Goal: Information Seeking & Learning: Learn about a topic

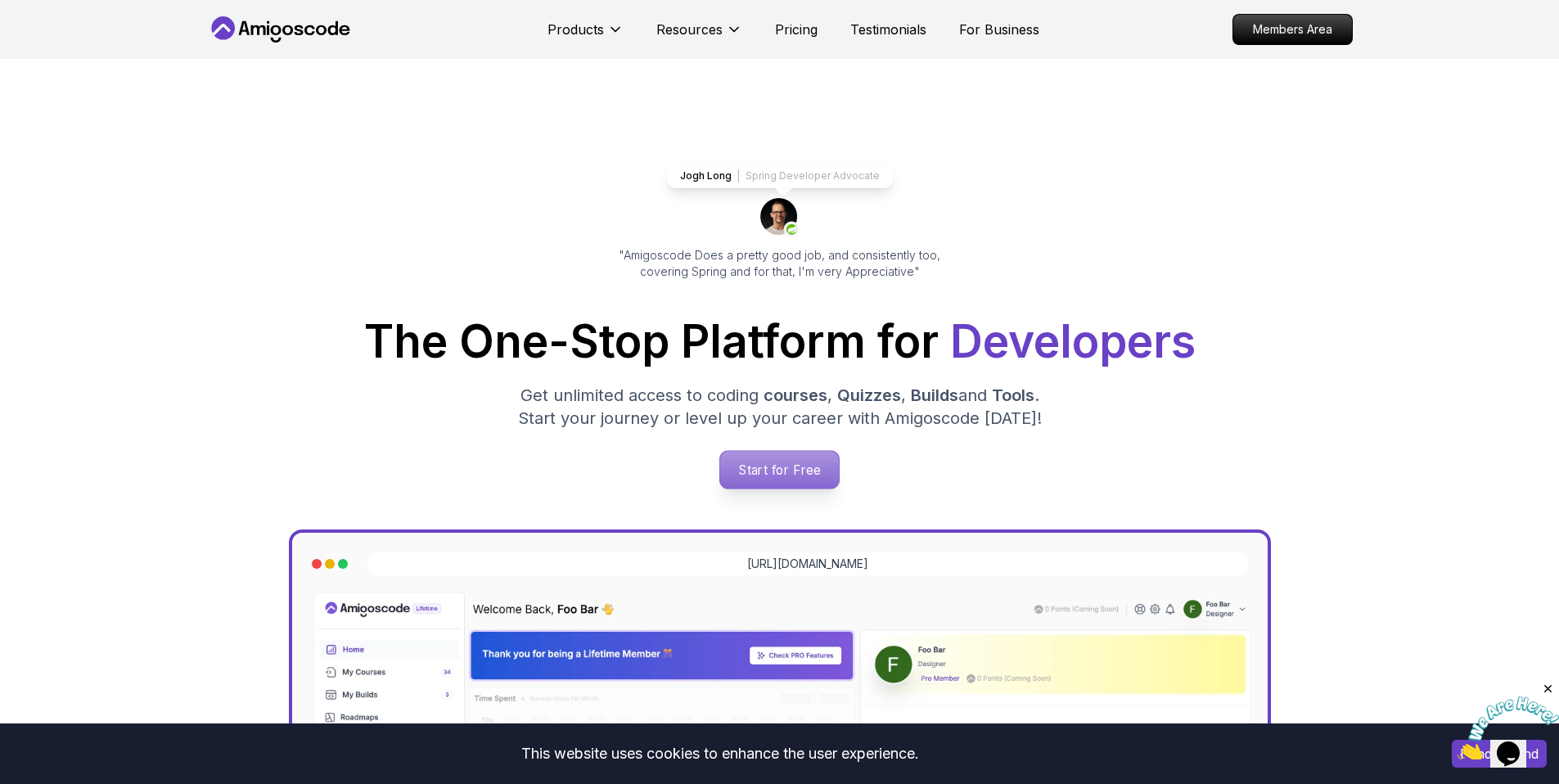
click at [809, 463] on p "Start for Free" at bounding box center [780, 469] width 119 height 38
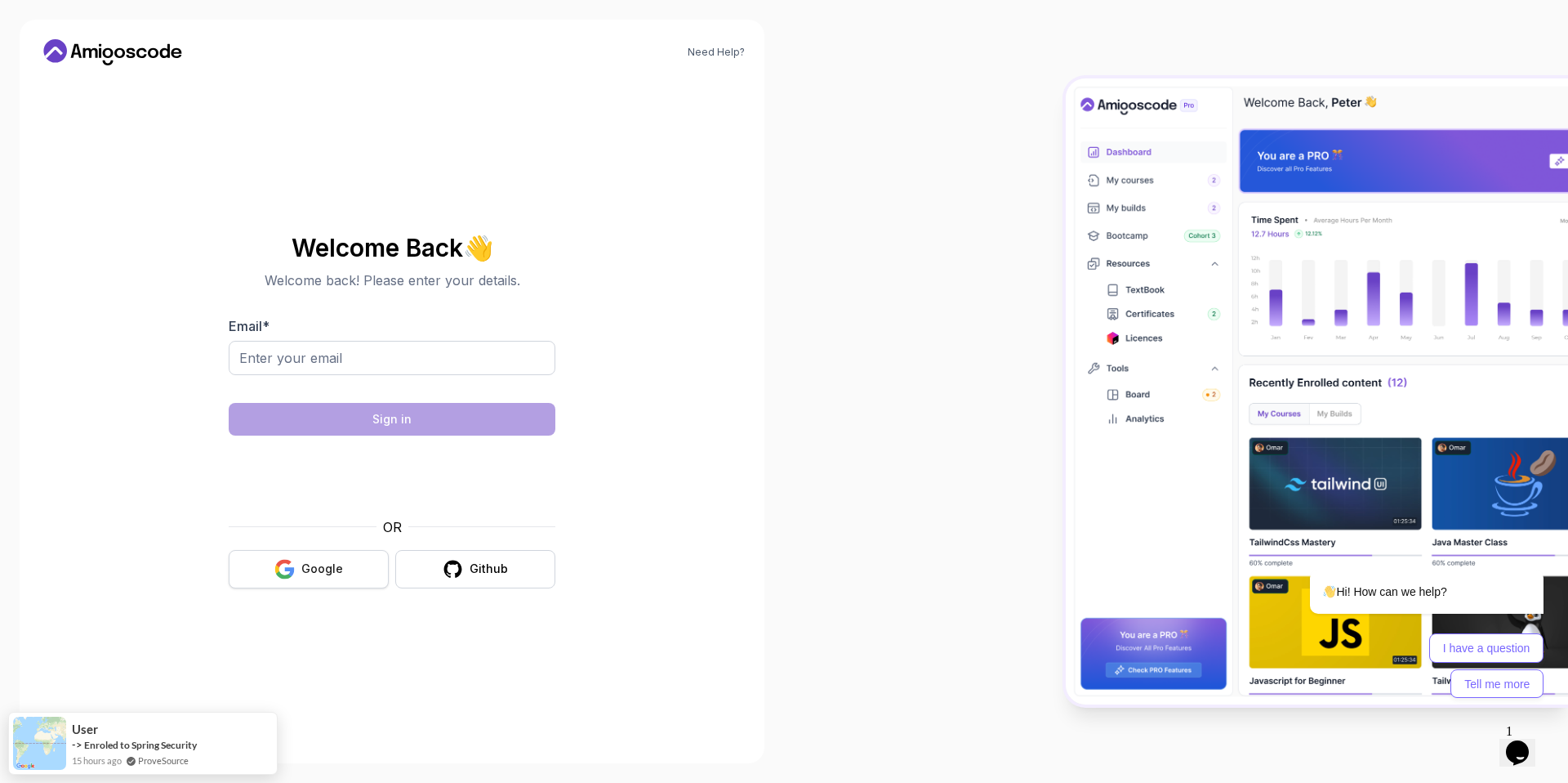
click at [292, 561] on icon "button" at bounding box center [284, 563] width 16 height 8
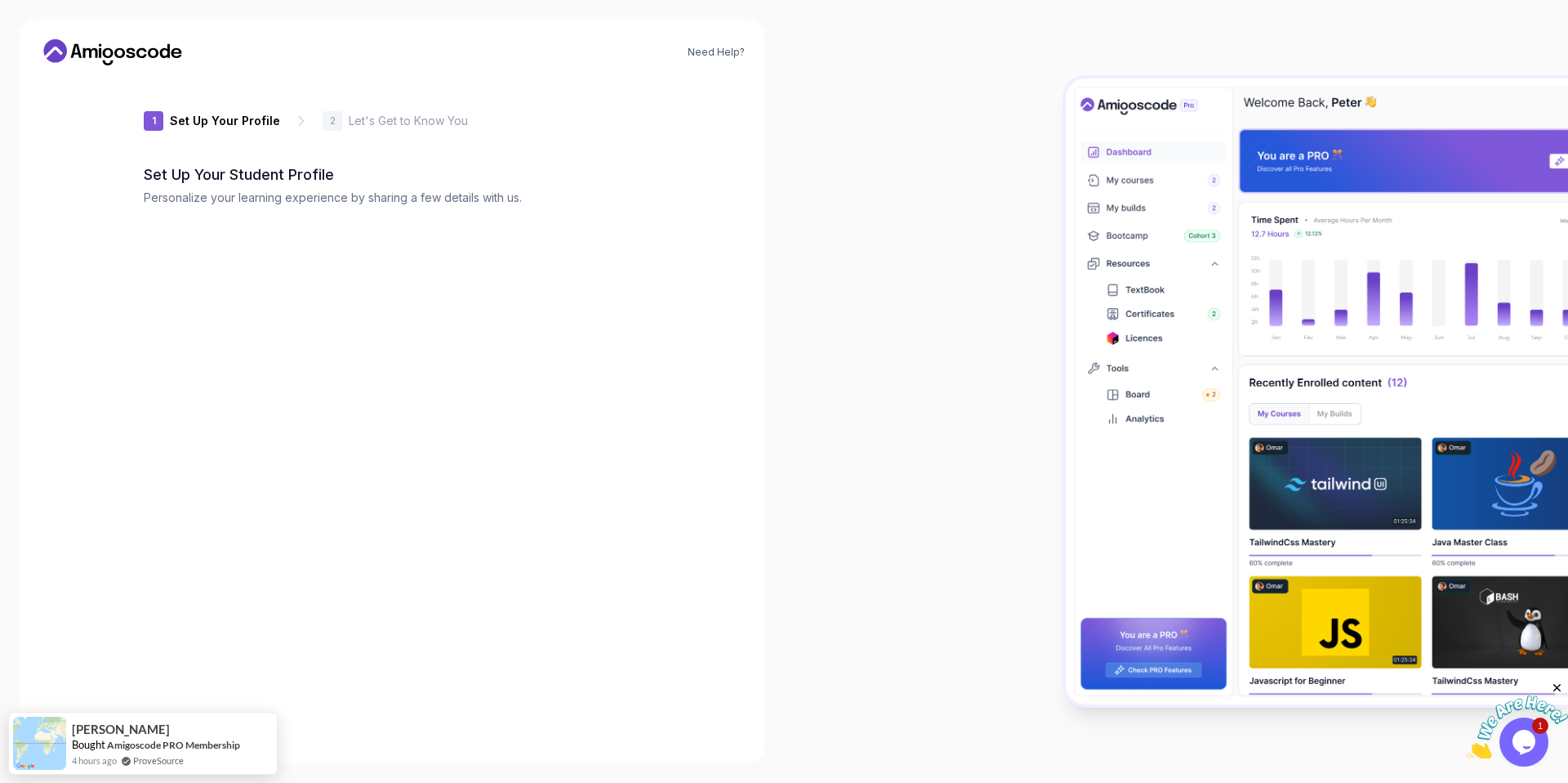
type input "dynamiciguana308af"
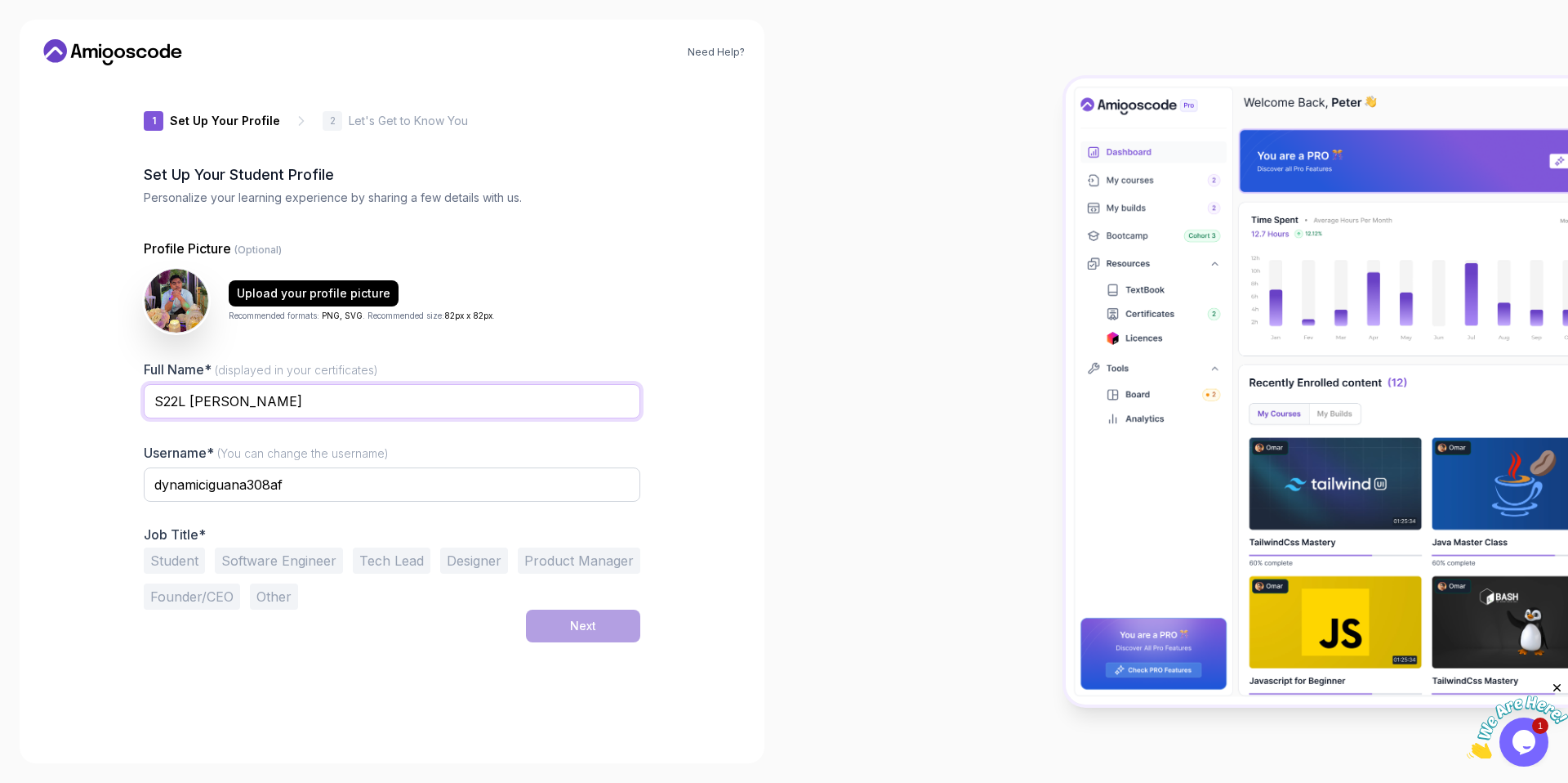
drag, startPoint x: 187, startPoint y: 396, endPoint x: 146, endPoint y: 387, distance: 42.0
click at [146, 387] on input "S22L [PERSON_NAME]" at bounding box center [392, 400] width 496 height 34
drag, startPoint x: 291, startPoint y: 398, endPoint x: 141, endPoint y: 388, distance: 150.3
click at [144, 388] on input "Fareeq Shahfitri" at bounding box center [392, 400] width 496 height 34
click at [273, 398] on input "FAREEQ SHAHFITRI SHAHRIL ANUAR" at bounding box center [392, 400] width 496 height 34
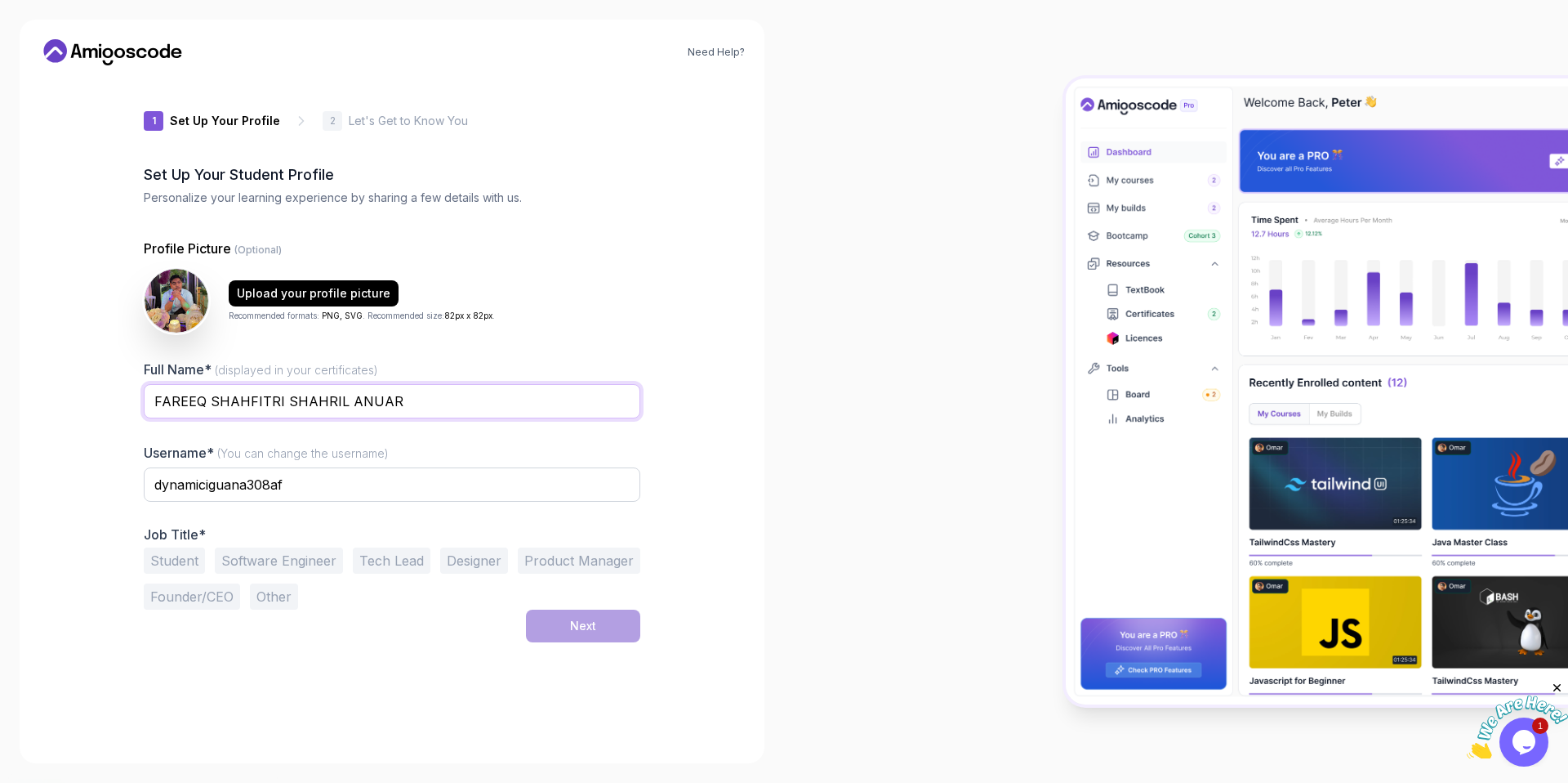
click at [276, 401] on input "FAREEQ SHAHFITRI SHAHRIL ANUAR" at bounding box center [392, 400] width 496 height 34
type input "FAREEQ SHAHFITRI BIN SHAHRIL ANUAR"
click at [722, 327] on div "Need Help? 1 Set Up Your Profile 1 Set Up Your Profile 2 Let's Get to Know You …" at bounding box center [391, 392] width 745 height 744
drag, startPoint x: 327, startPoint y: 484, endPoint x: 132, endPoint y: 466, distance: 195.8
click at [132, 466] on div "1 Set Up Your Profile 1 Set Up Your Profile 2 Let's Get to Know You Set Up Your…" at bounding box center [392, 411] width 549 height 665
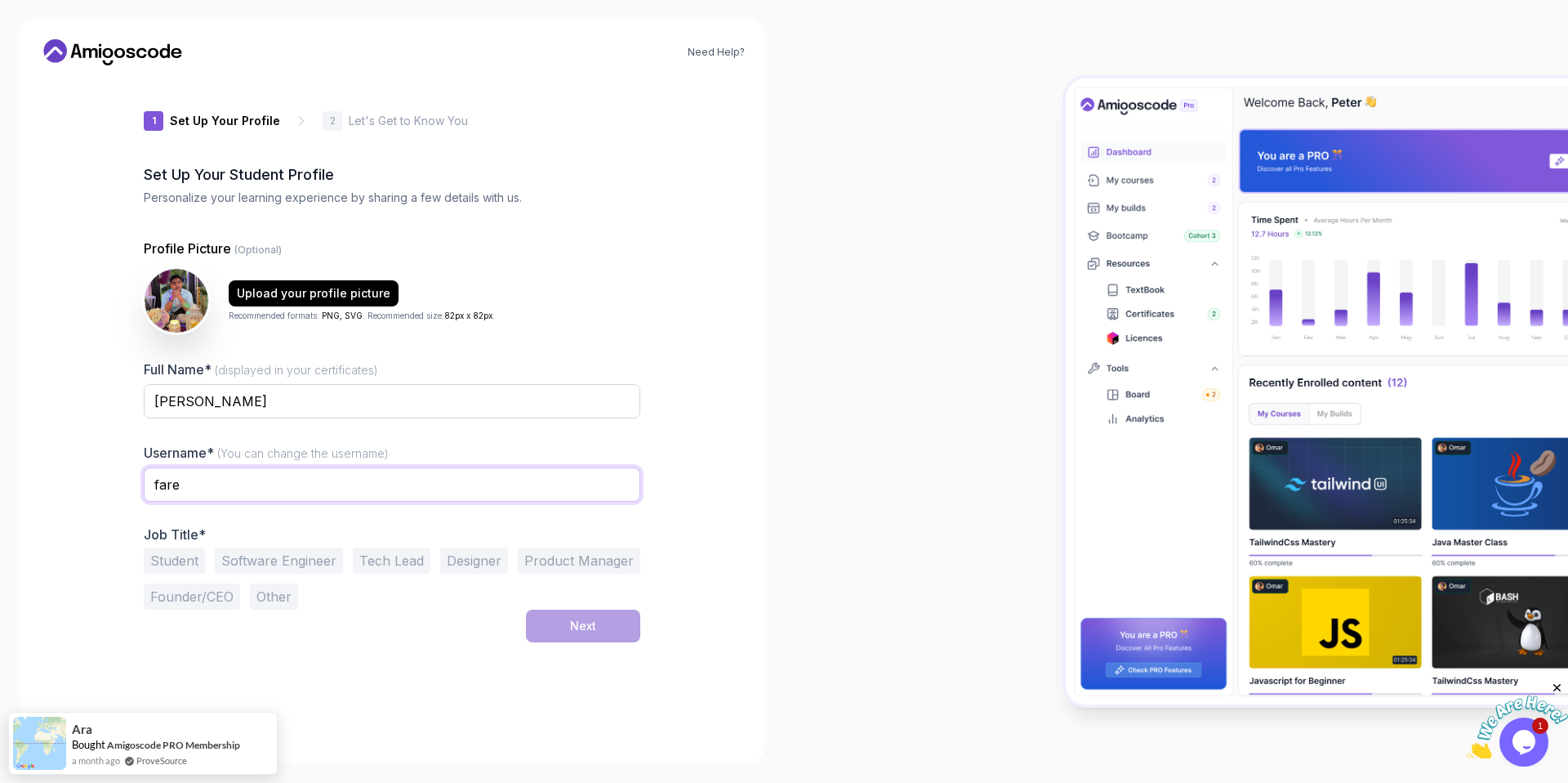
type input "fareeq1411"
click at [162, 561] on button "Student" at bounding box center [174, 560] width 61 height 26
click at [573, 627] on div "Next" at bounding box center [583, 625] width 26 height 17
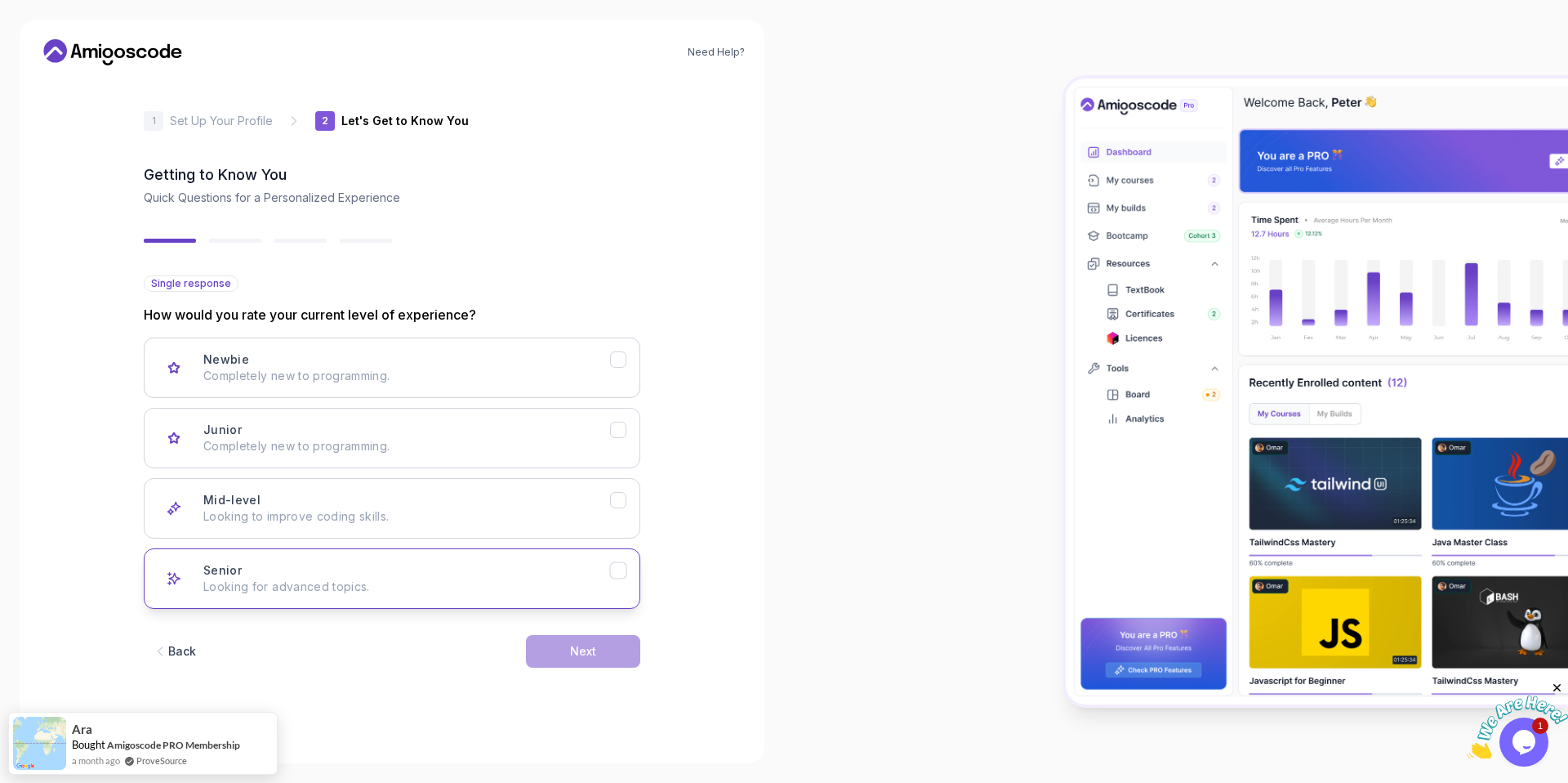
click at [469, 587] on button "Senior Looking for advanced topics." at bounding box center [392, 578] width 496 height 60
click at [452, 569] on div "Senior Looking for advanced topics." at bounding box center [407, 578] width 407 height 33
click at [413, 512] on p "Looking to improve coding skills." at bounding box center [407, 516] width 407 height 17
click at [683, 605] on div "Need Help? 2 Let's Get to Know You 1 Set Up Your Profile 2 Let's Get to Know Yo…" at bounding box center [391, 392] width 745 height 744
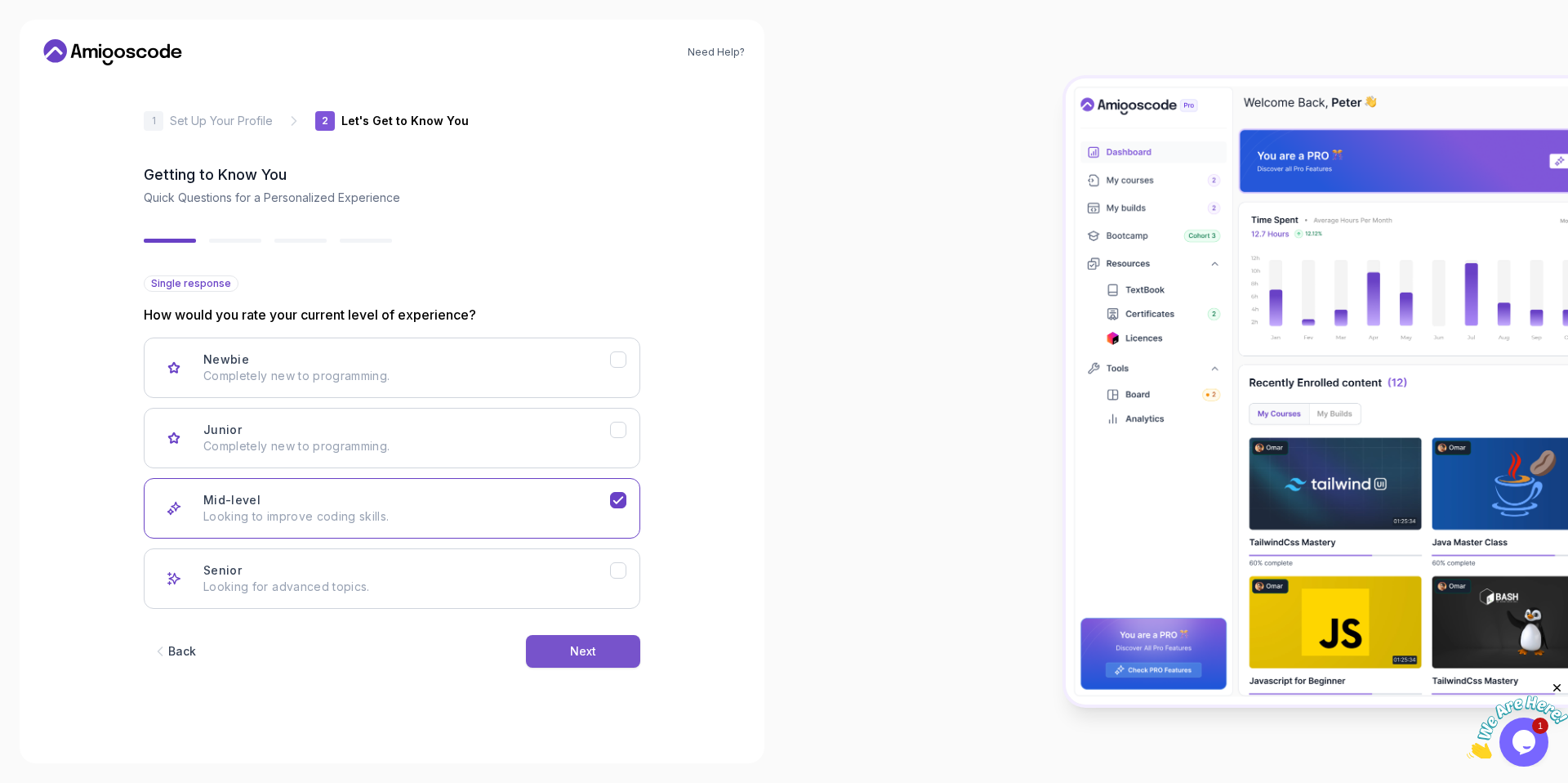
click at [586, 651] on div "Next" at bounding box center [583, 651] width 26 height 17
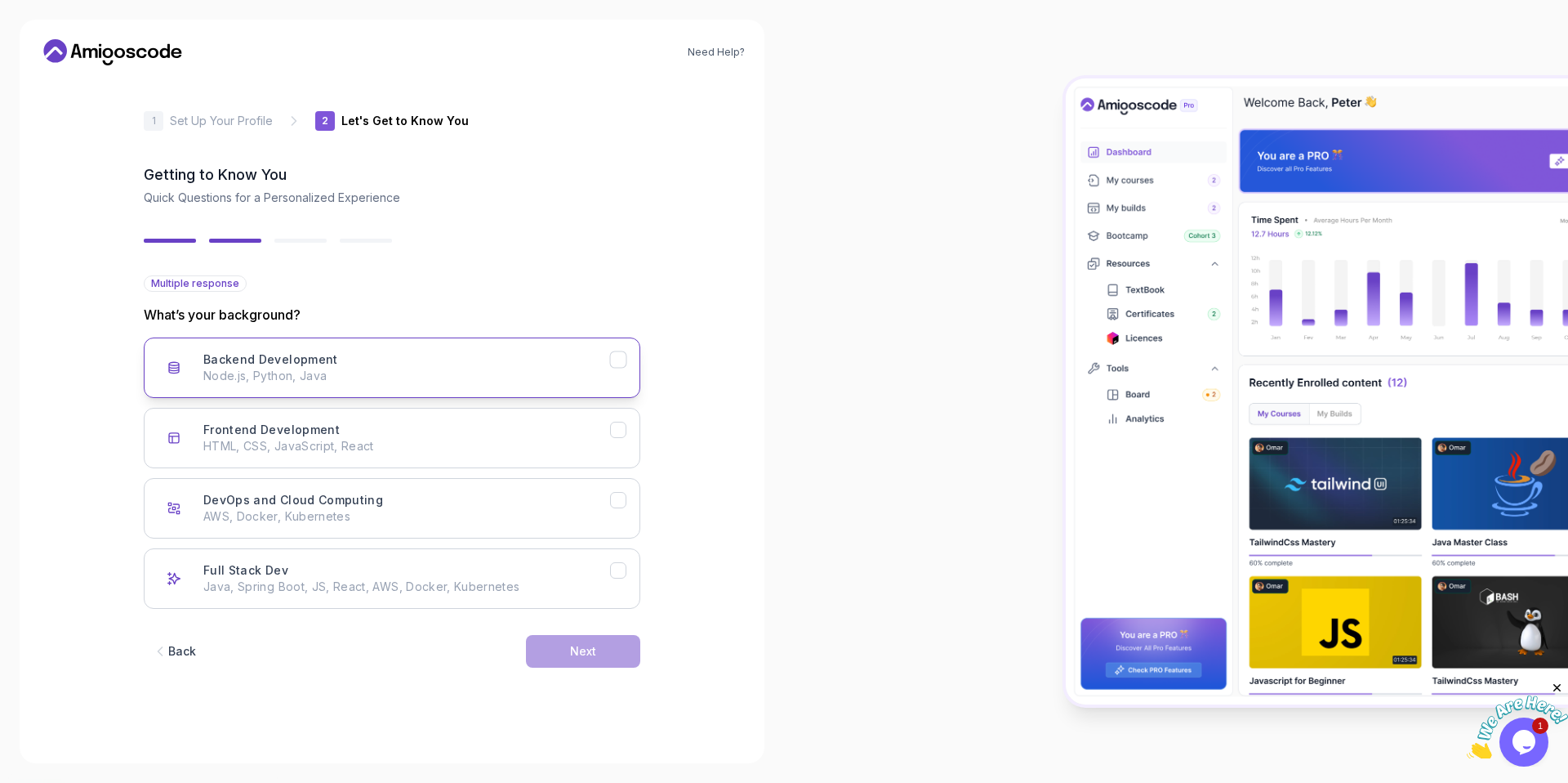
click at [413, 383] on p "Node.js, Python, Java" at bounding box center [407, 376] width 407 height 17
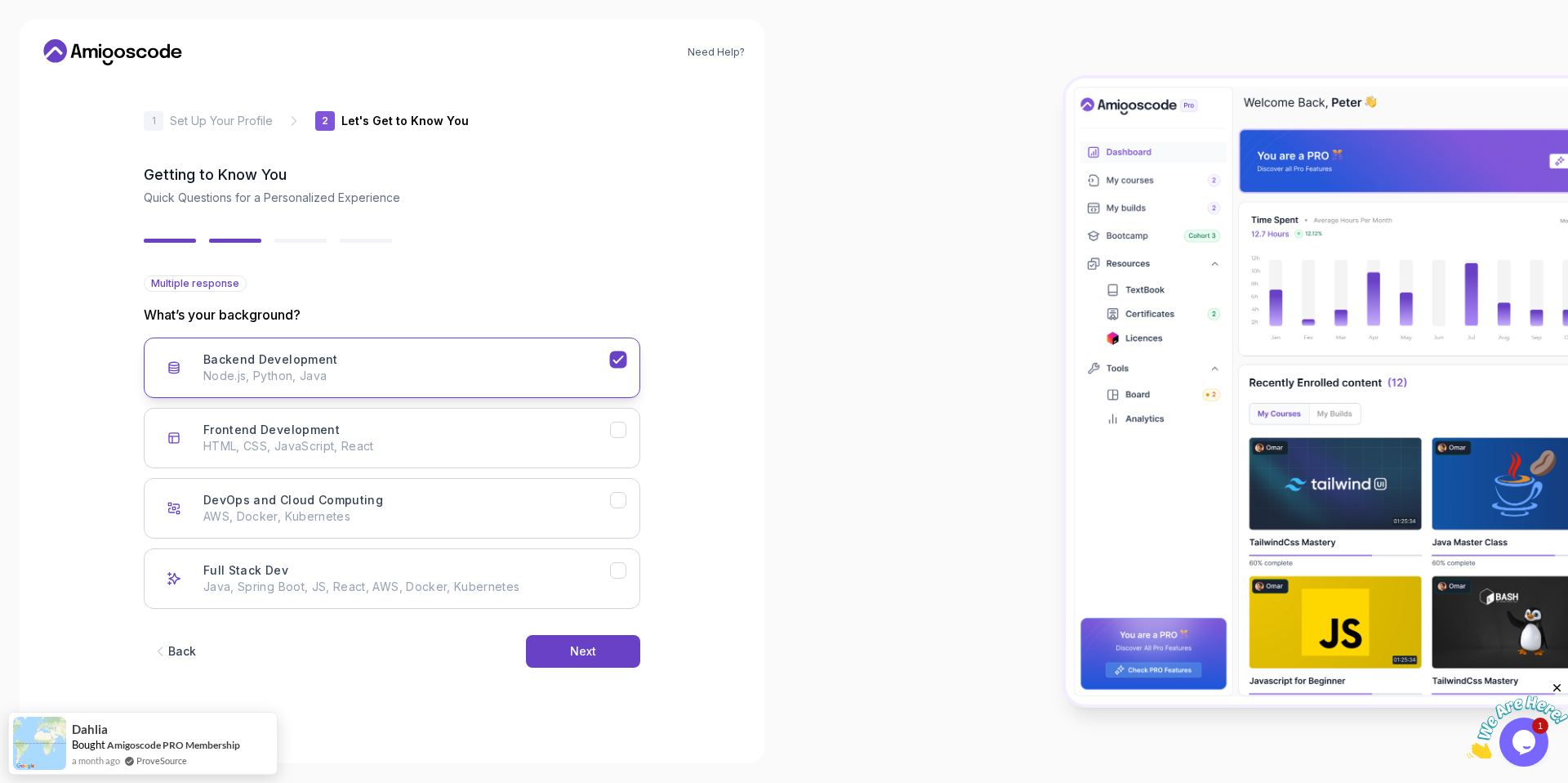
click at [416, 380] on p "Node.js, Python, Java" at bounding box center [407, 376] width 407 height 17
click at [414, 375] on p "Node.js, Python, Java" at bounding box center [407, 376] width 407 height 17
click at [414, 578] on p "Java, Spring Boot, JS, React, AWS, Docker, Kubernetes" at bounding box center [407, 586] width 407 height 17
click at [582, 647] on div "Next" at bounding box center [583, 651] width 26 height 17
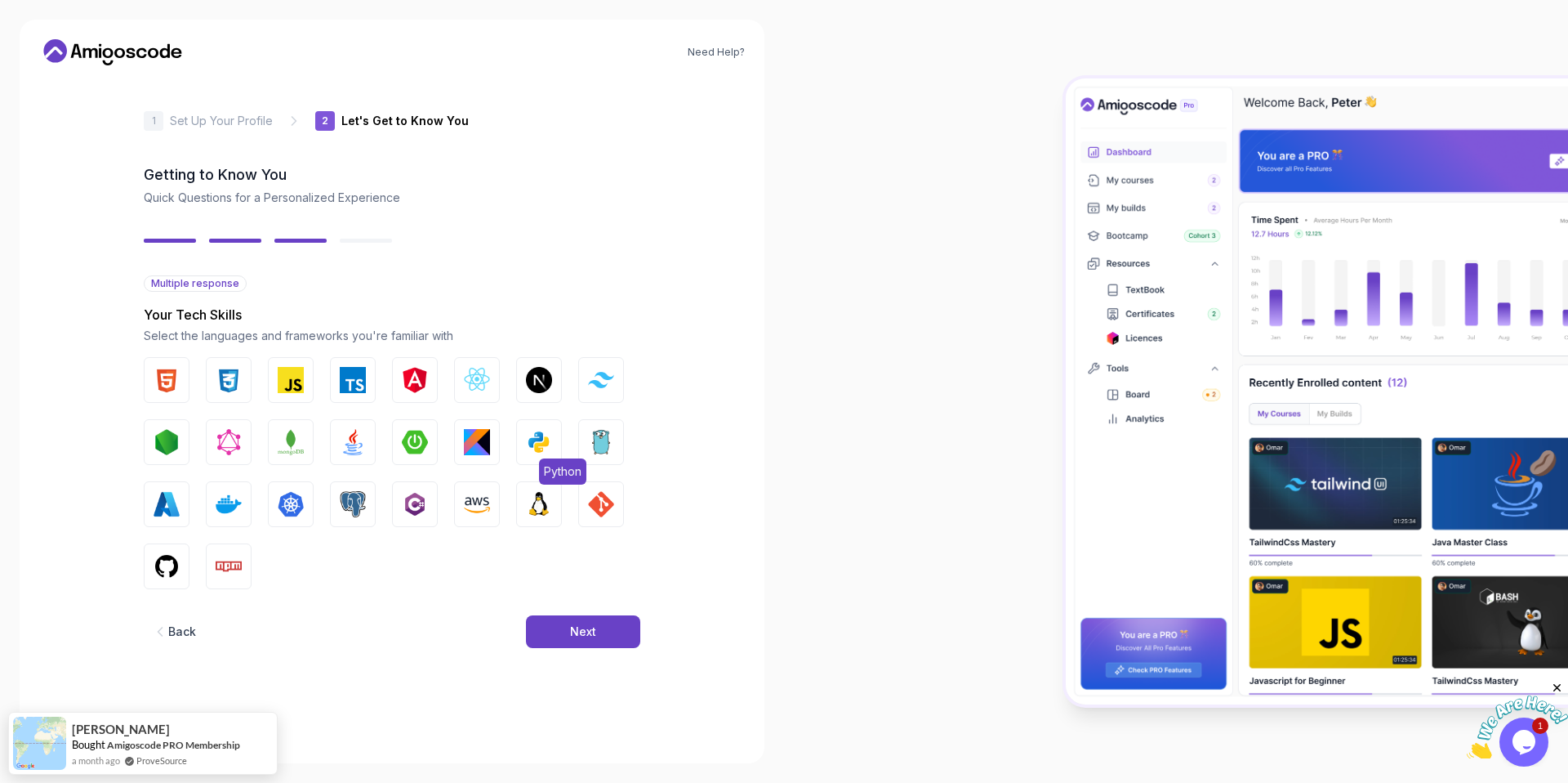
click at [537, 449] on img "button" at bounding box center [538, 442] width 26 height 26
click at [154, 382] on img "button" at bounding box center [166, 380] width 26 height 26
click at [222, 375] on img "button" at bounding box center [229, 380] width 26 height 26
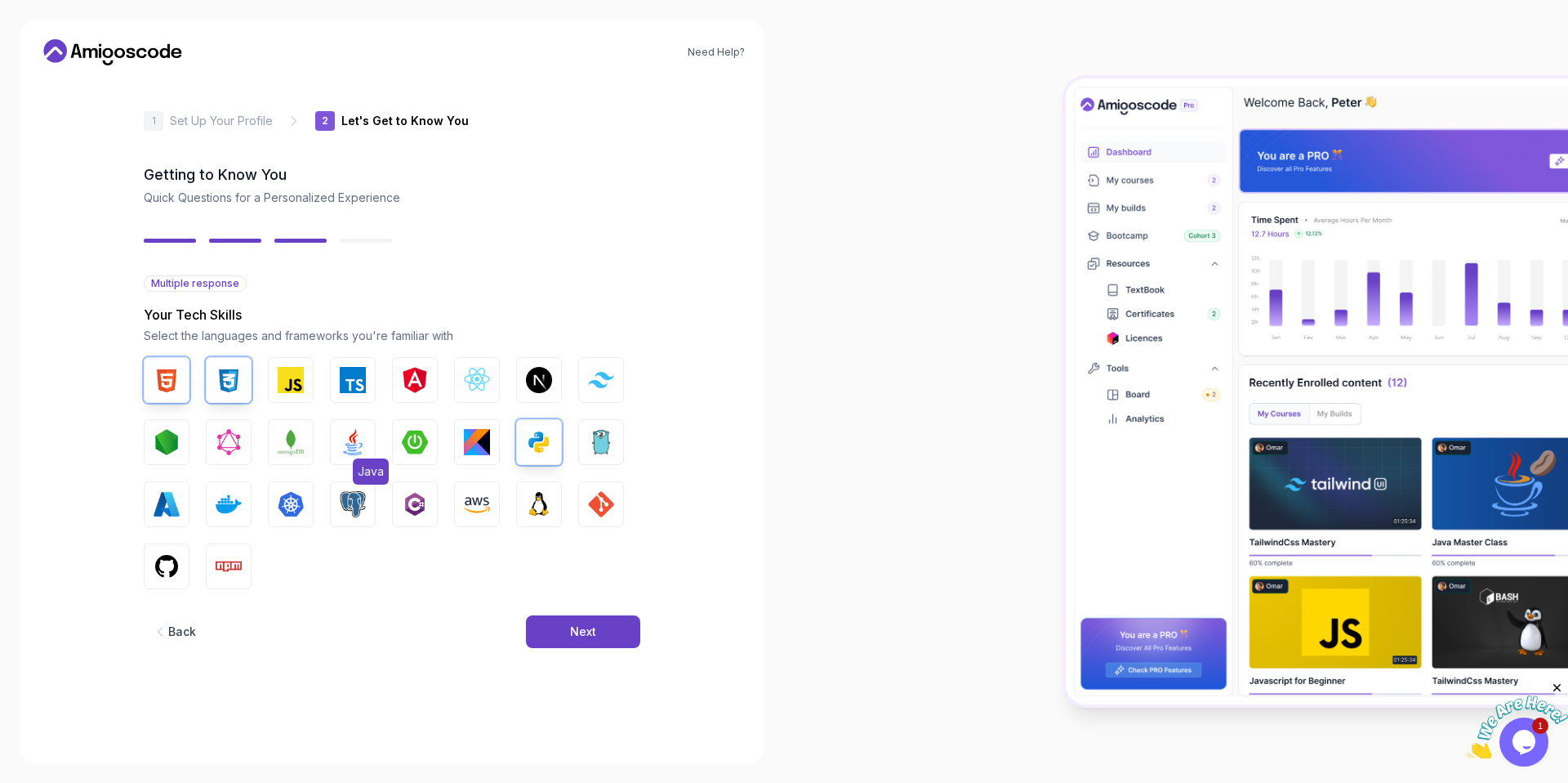
click at [348, 434] on img "button" at bounding box center [352, 442] width 26 height 26
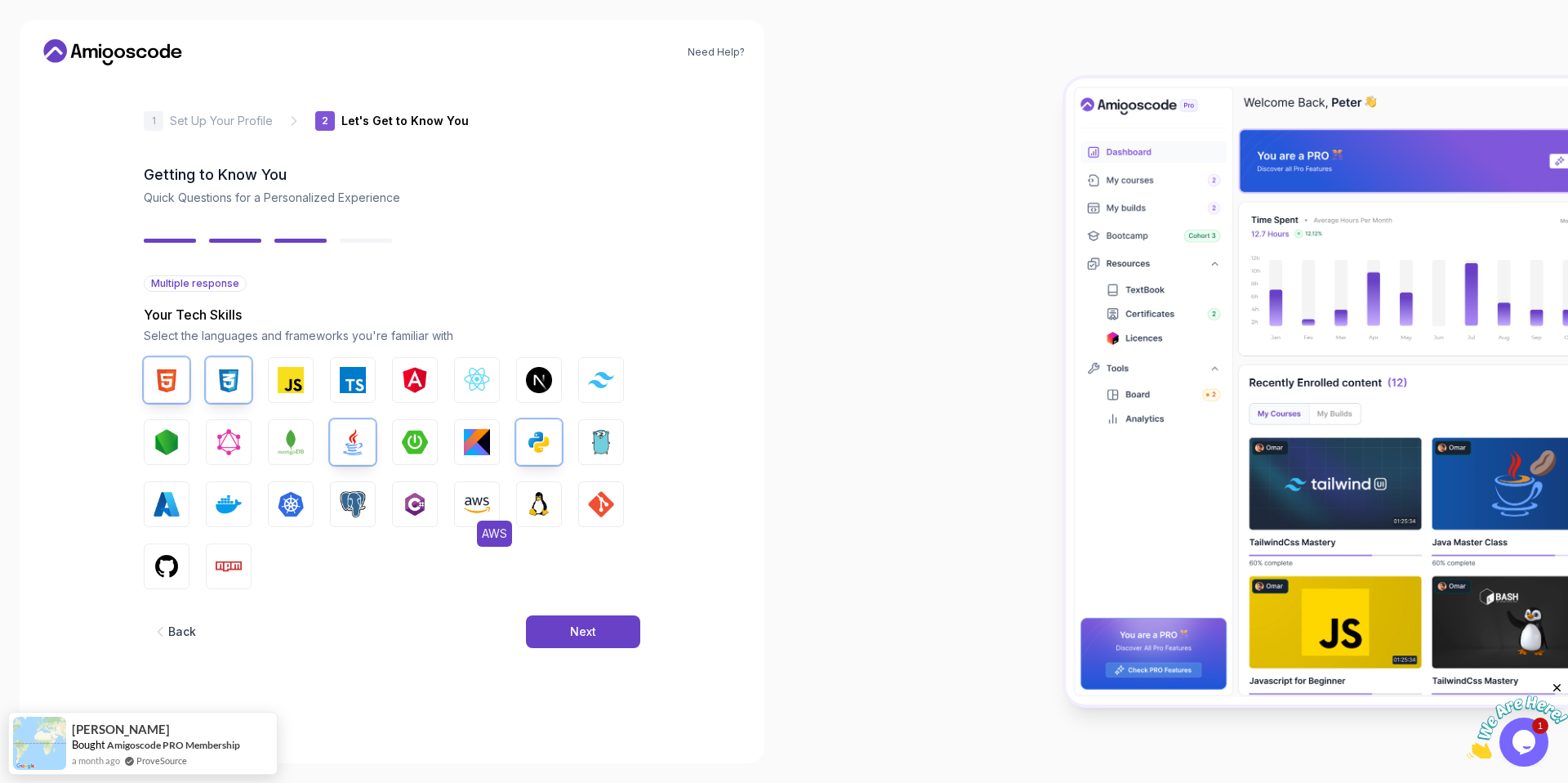
click at [492, 504] on button "AWS" at bounding box center [477, 503] width 46 height 46
click at [164, 571] on img "button" at bounding box center [166, 566] width 26 height 26
click at [610, 501] on img "button" at bounding box center [601, 503] width 26 height 26
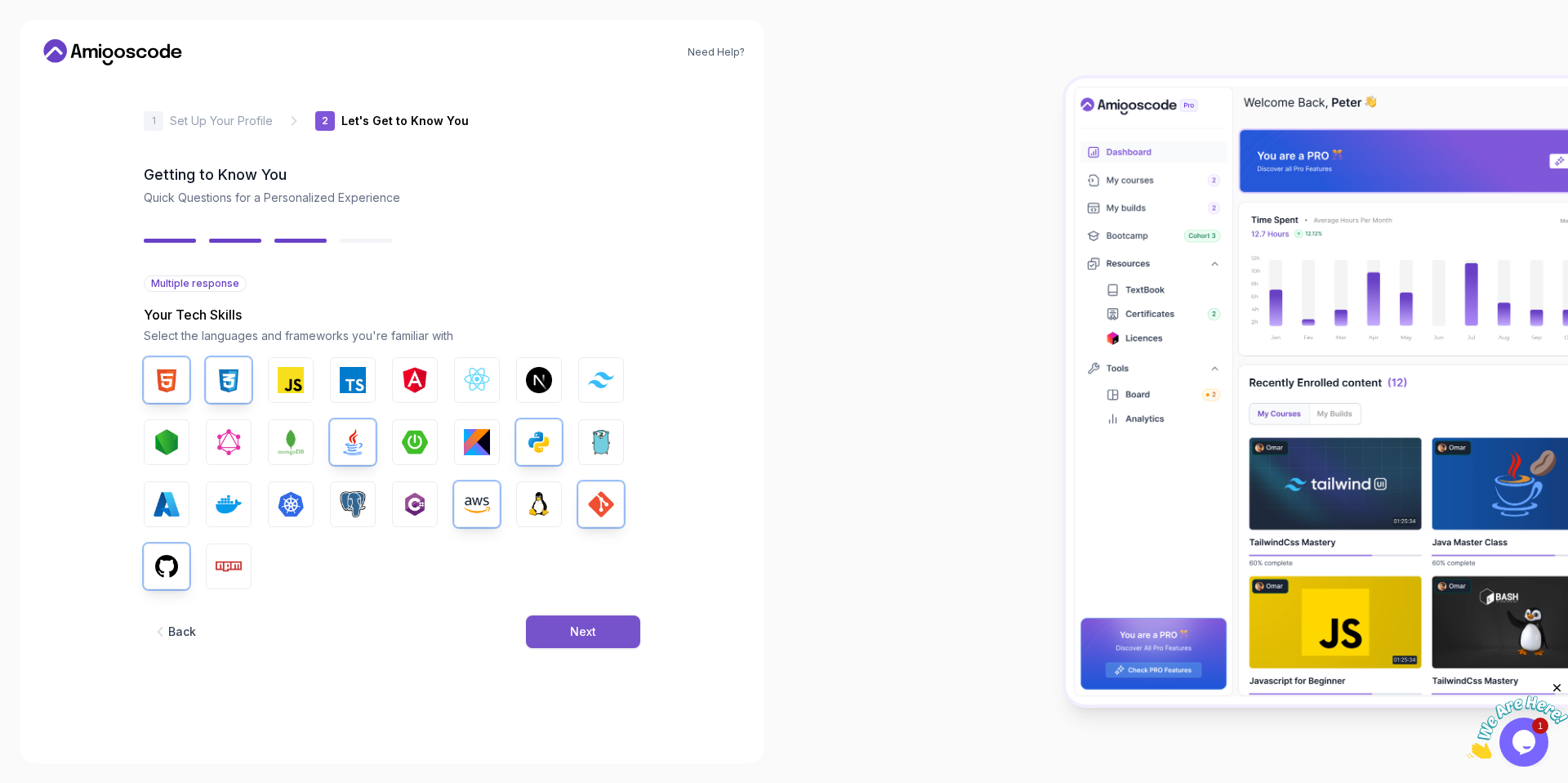
click at [586, 631] on div "Next" at bounding box center [583, 631] width 26 height 17
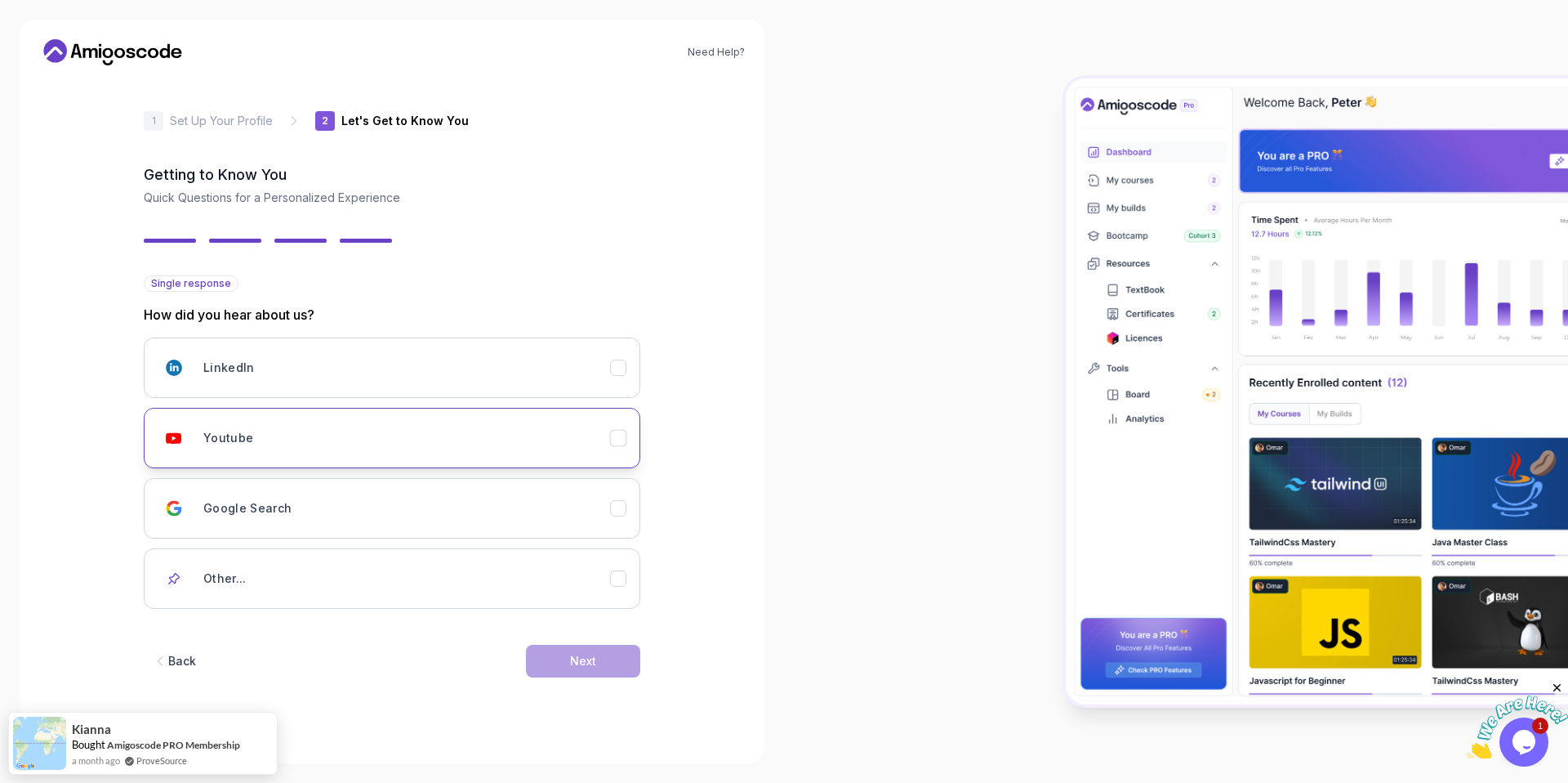
click at [317, 448] on div "Youtube" at bounding box center [407, 438] width 407 height 33
click at [301, 514] on div "Google Search" at bounding box center [407, 508] width 407 height 33
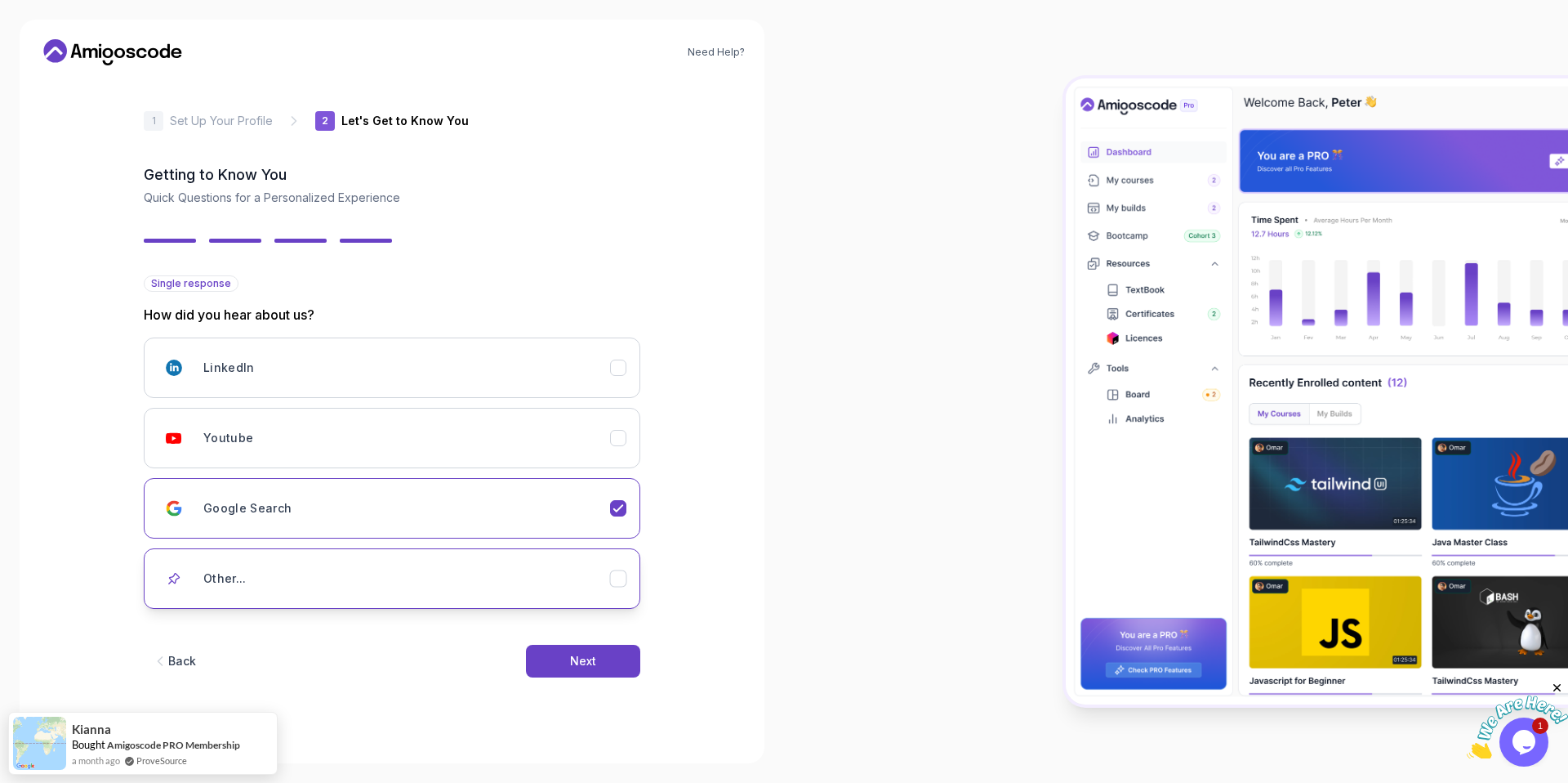
click at [310, 573] on div "Other..." at bounding box center [407, 578] width 407 height 33
click at [314, 509] on div "Google Search" at bounding box center [407, 508] width 407 height 33
click at [332, 459] on button "Youtube" at bounding box center [392, 438] width 496 height 60
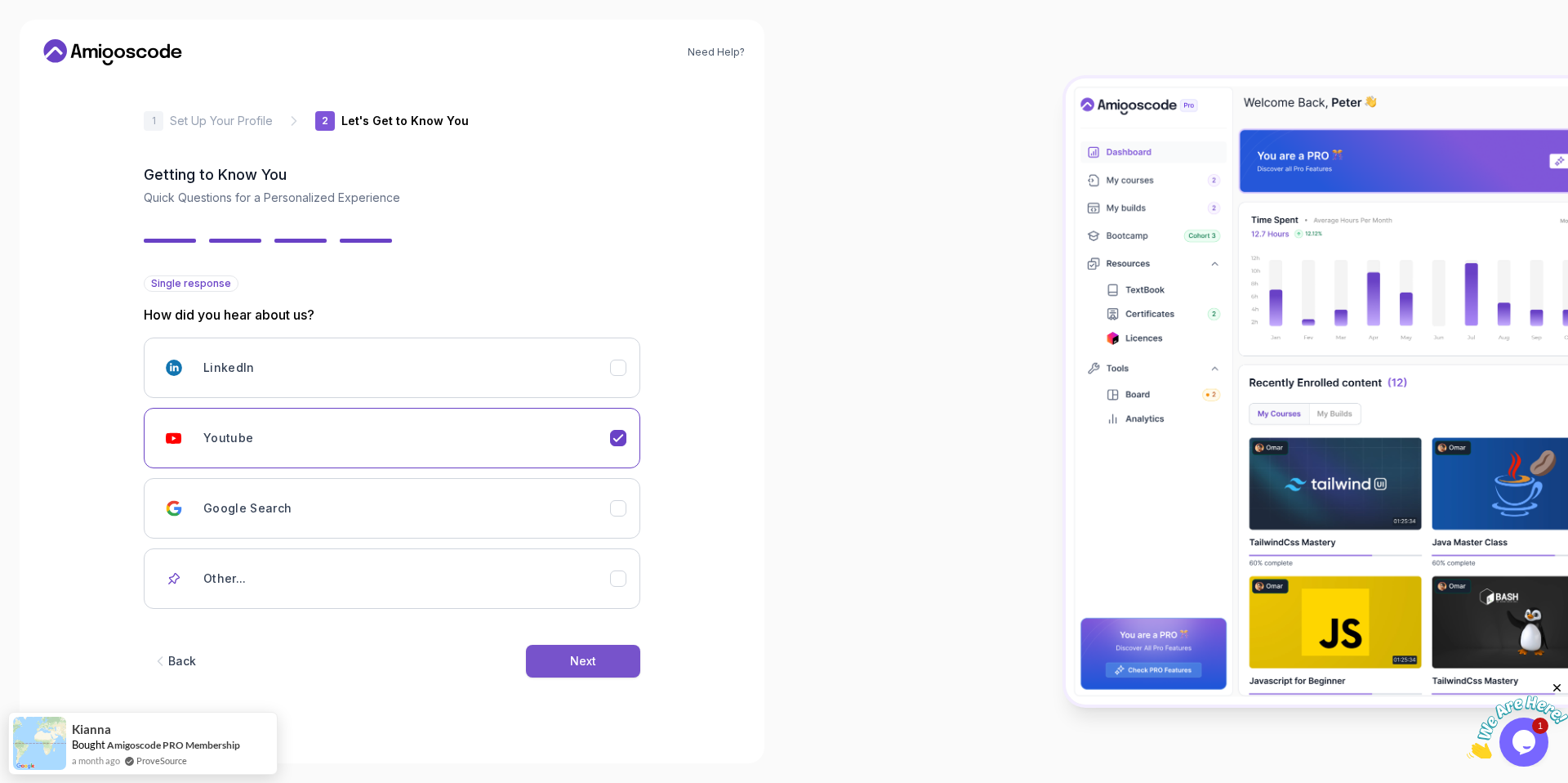
click at [568, 645] on button "Next" at bounding box center [582, 661] width 114 height 33
click at [565, 652] on button "Next" at bounding box center [582, 661] width 114 height 33
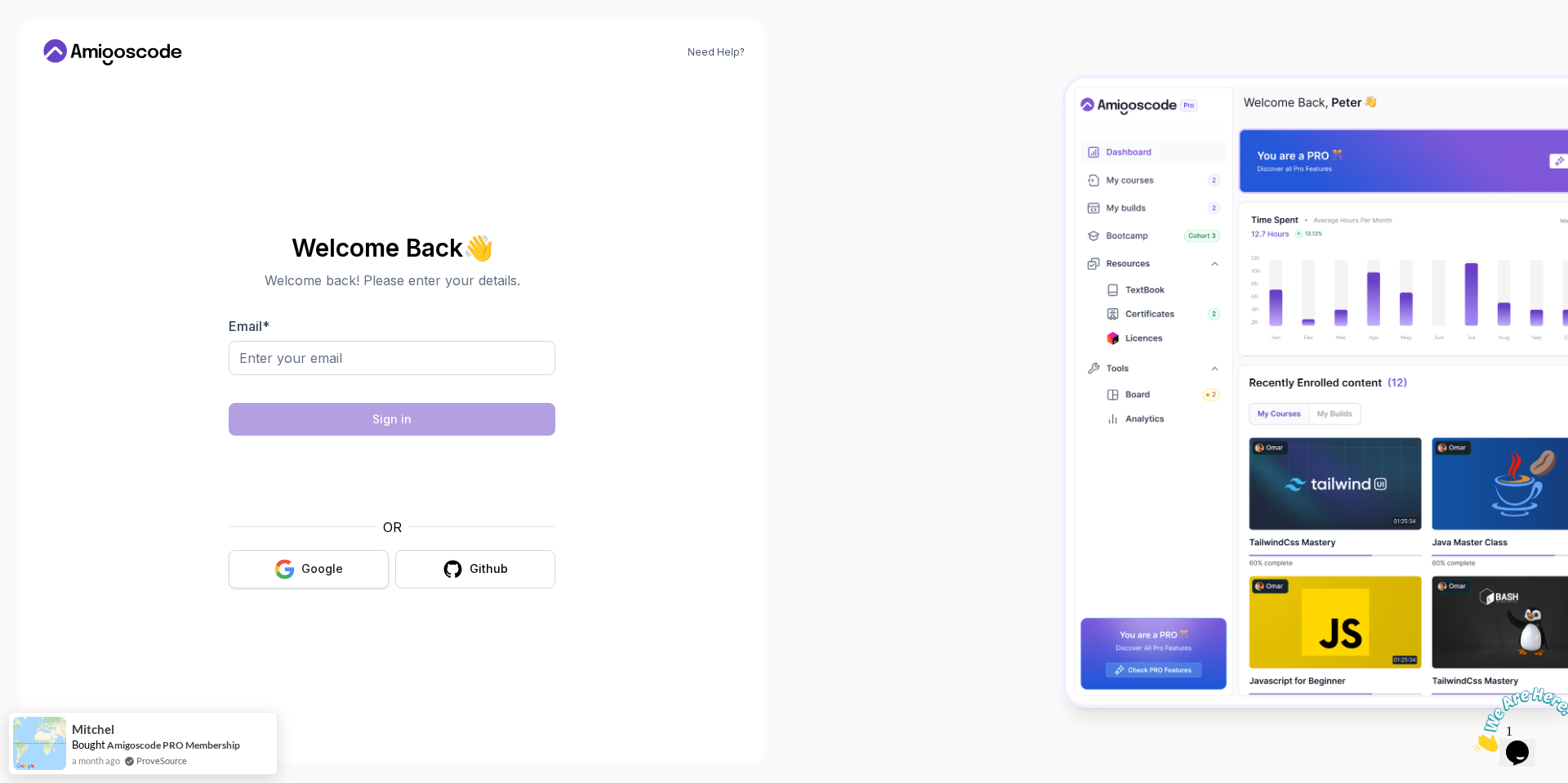
click at [302, 558] on button "Google" at bounding box center [309, 569] width 160 height 38
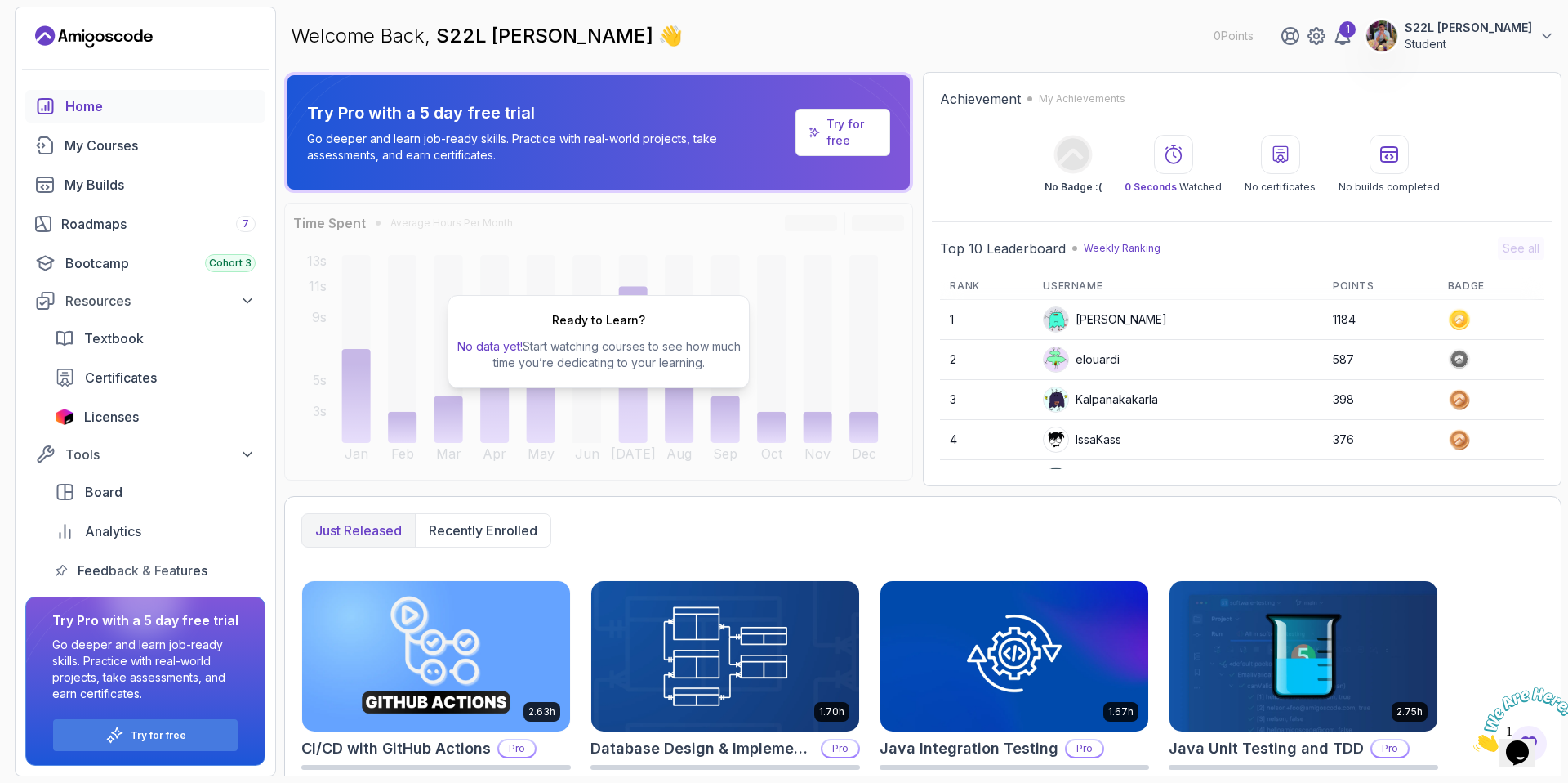
click at [848, 122] on p "Try for free" at bounding box center [852, 132] width 51 height 33
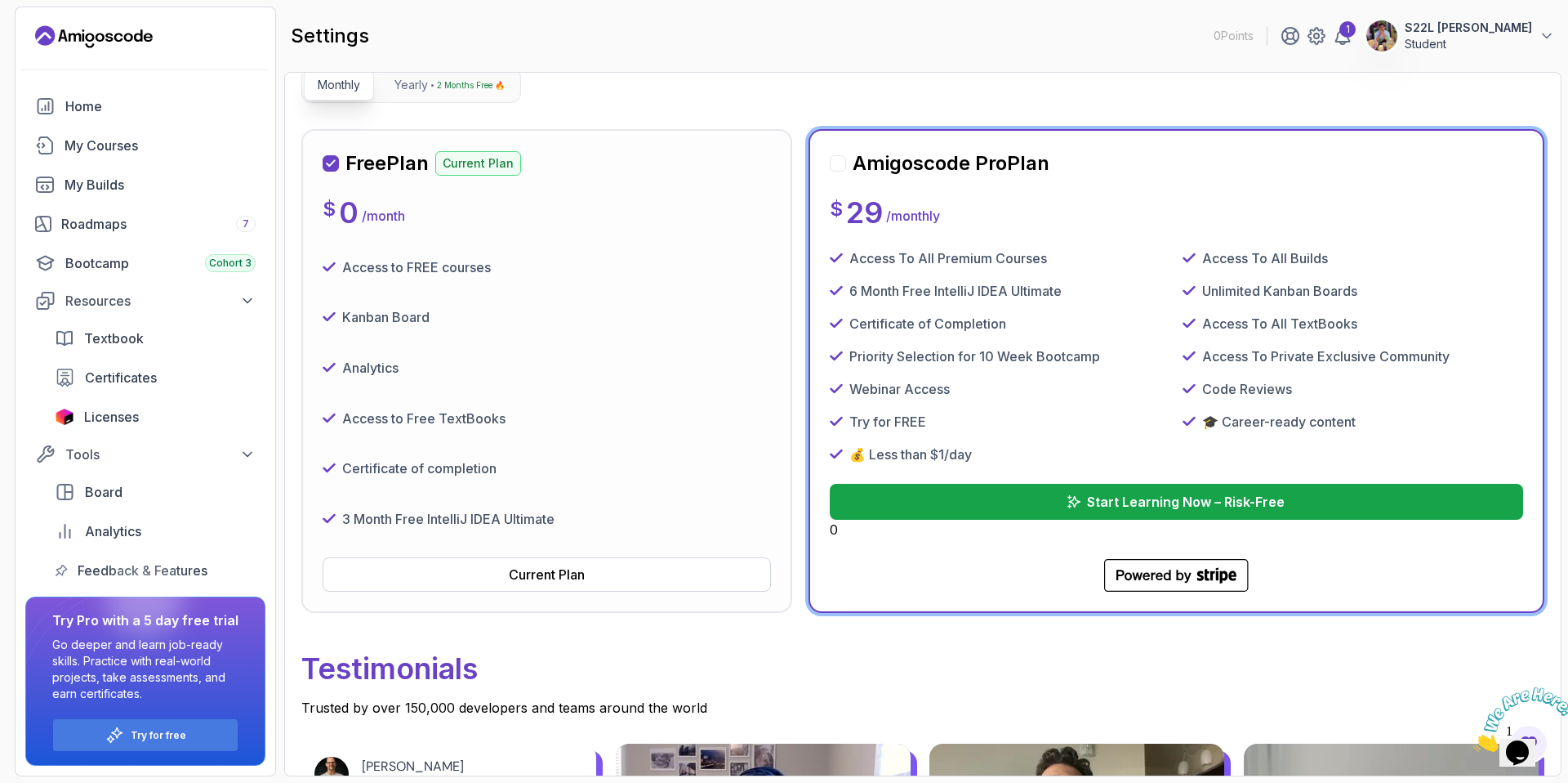
scroll to position [209, 0]
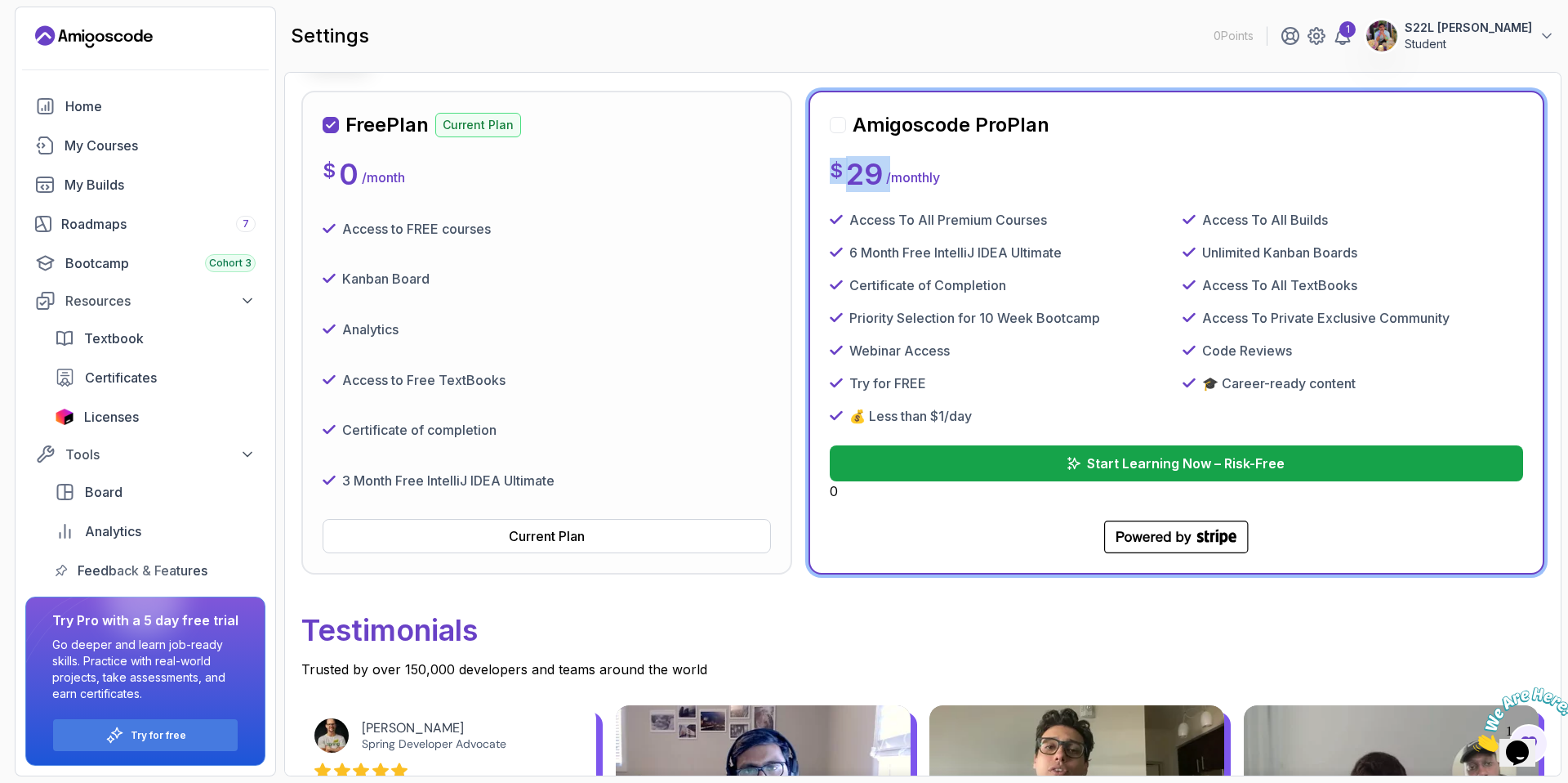
drag, startPoint x: 828, startPoint y: 170, endPoint x: 886, endPoint y: 185, distance: 59.9
click at [886, 185] on div "Amigoscode Pro Plan $ 29 / monthly Access To All Premium Courses Access To All …" at bounding box center [1177, 332] width 736 height 484
click at [886, 185] on p "/ monthly" at bounding box center [912, 177] width 54 height 19
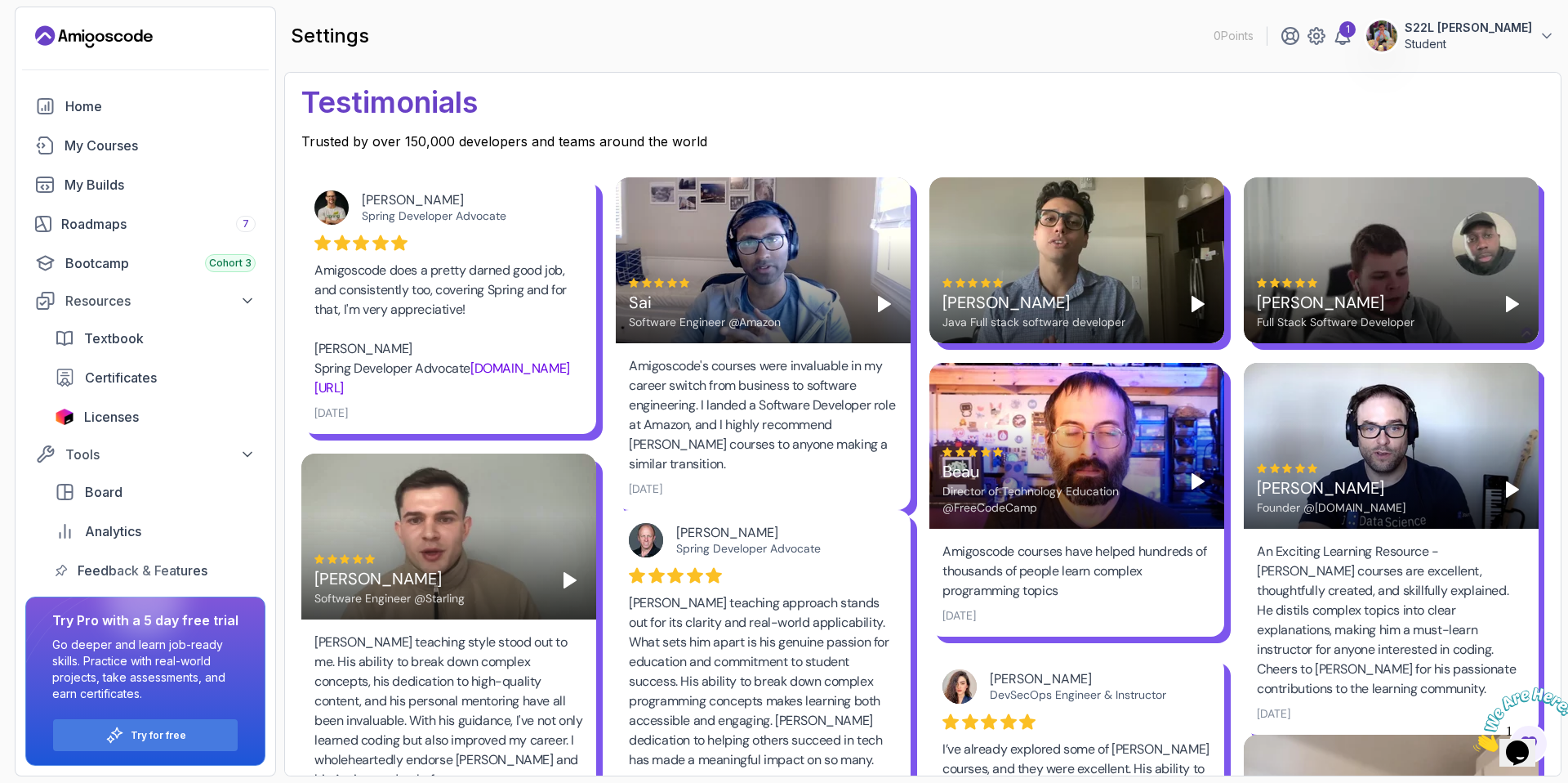
scroll to position [765, 0]
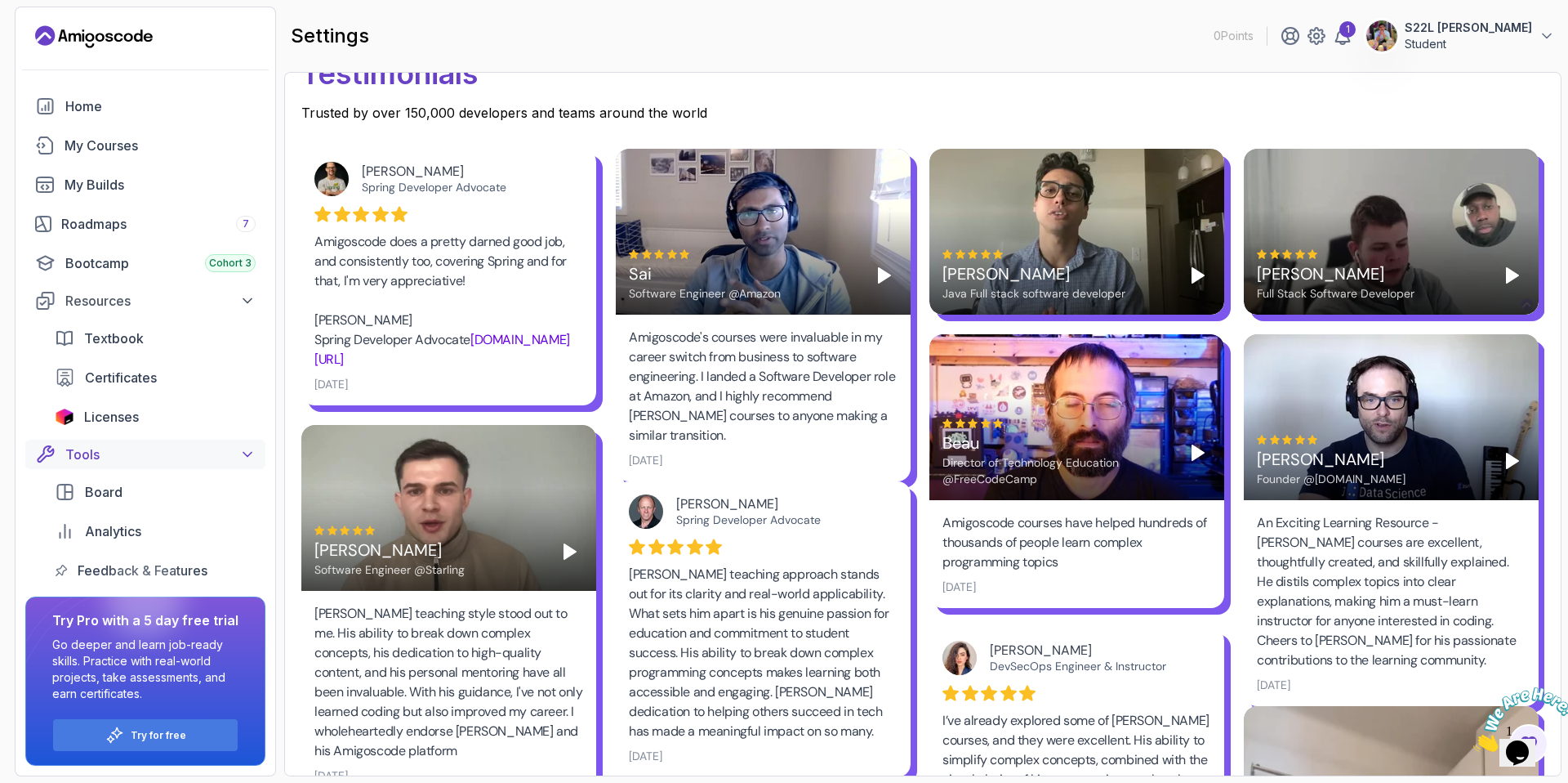
click at [242, 455] on icon at bounding box center [247, 454] width 17 height 17
click at [237, 312] on button "Resources" at bounding box center [145, 301] width 240 height 29
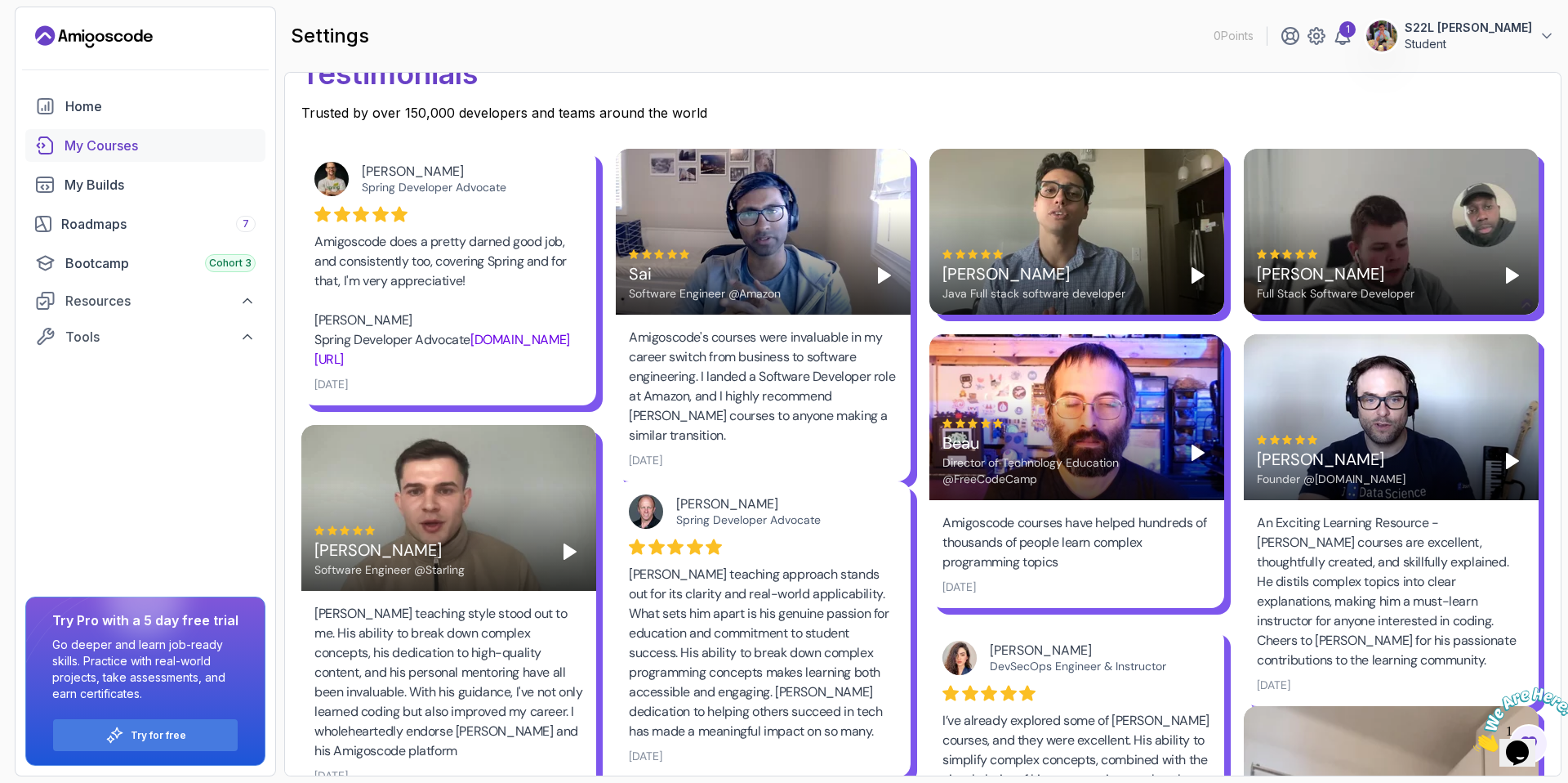
click at [103, 143] on div "My Courses" at bounding box center [160, 145] width 191 height 19
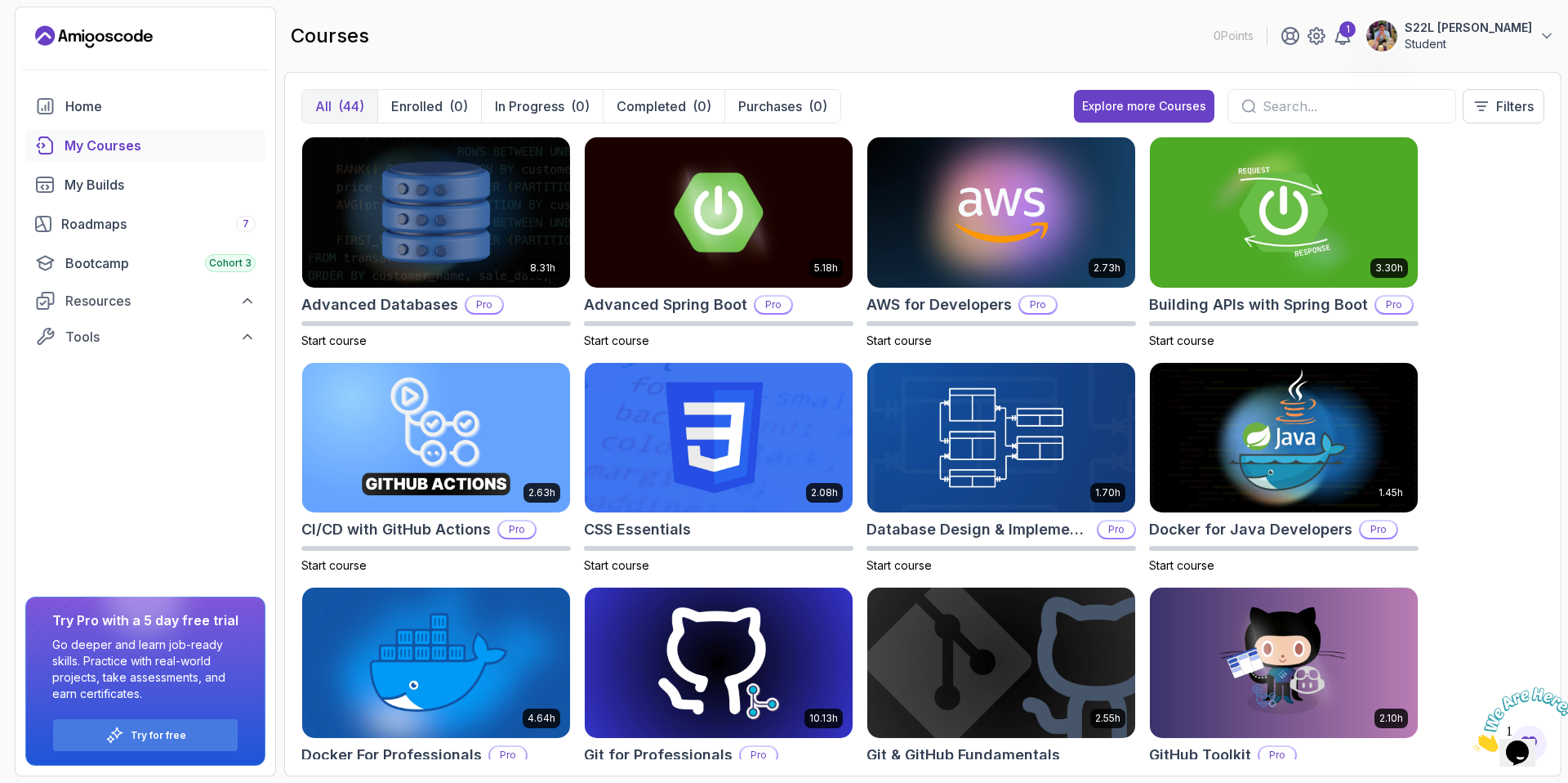
click at [1278, 101] on input "text" at bounding box center [1352, 106] width 180 height 19
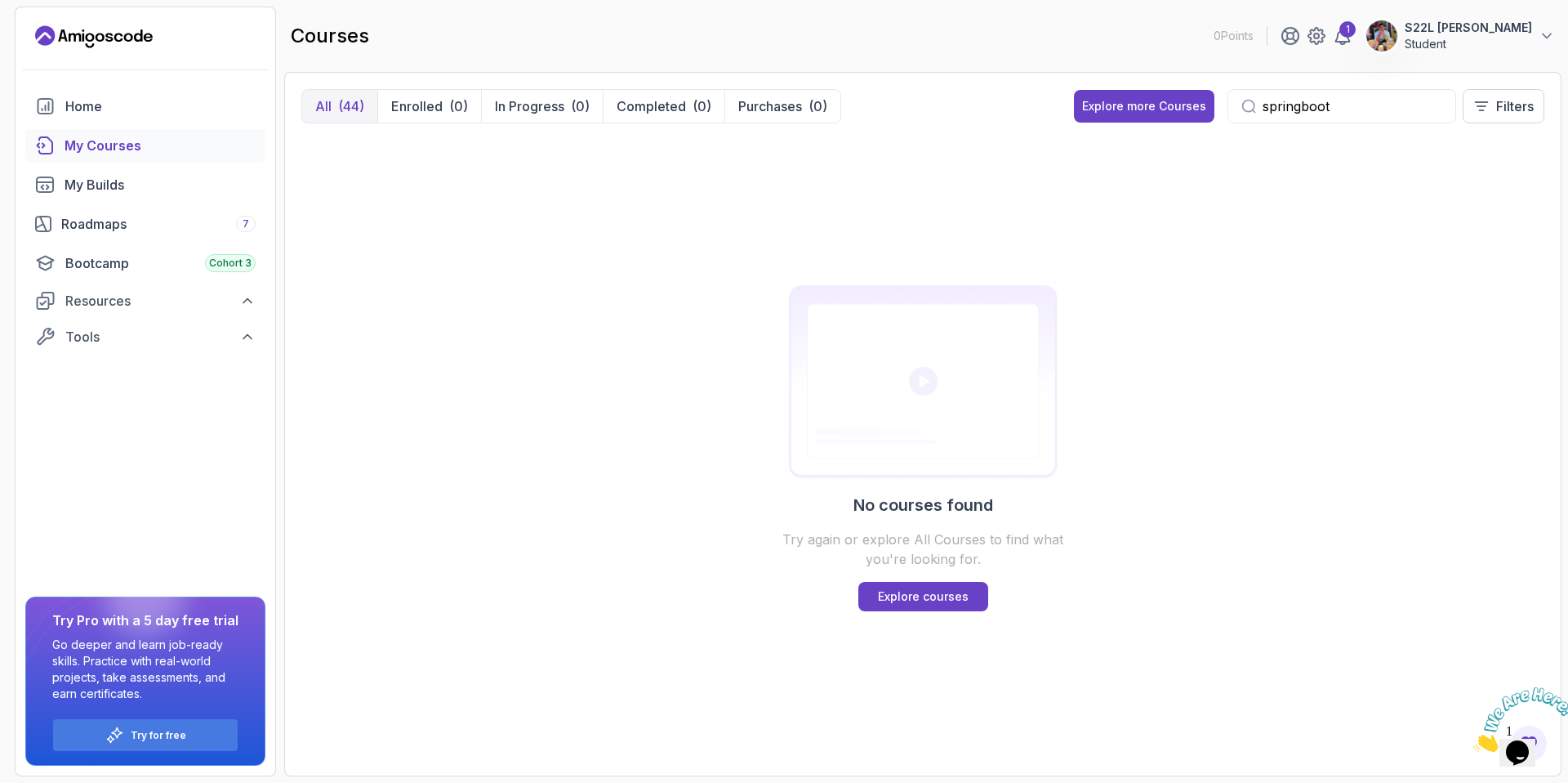
type input "springboot"
click at [928, 594] on p "Explore courses" at bounding box center [923, 596] width 91 height 17
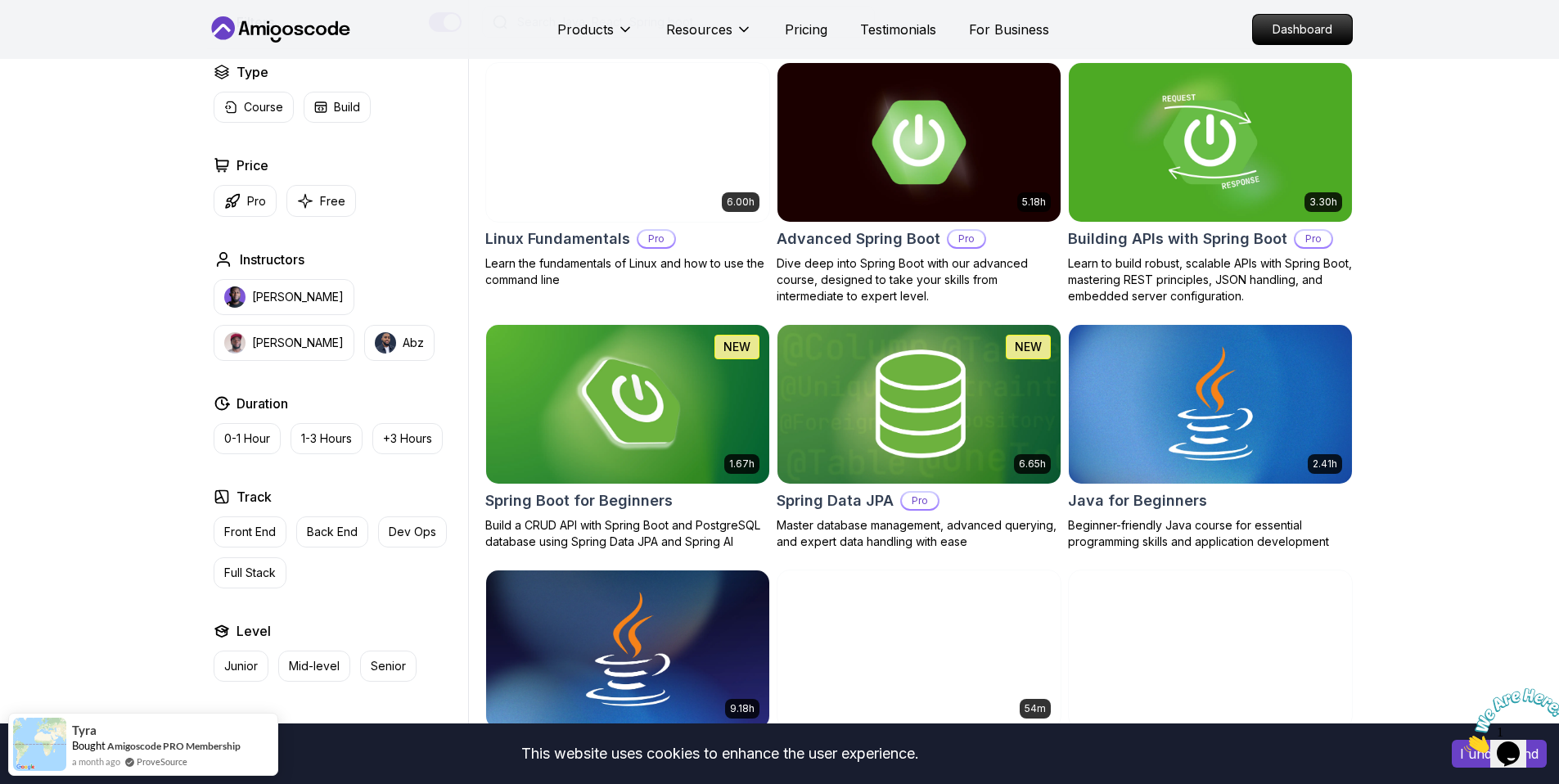
scroll to position [510, 0]
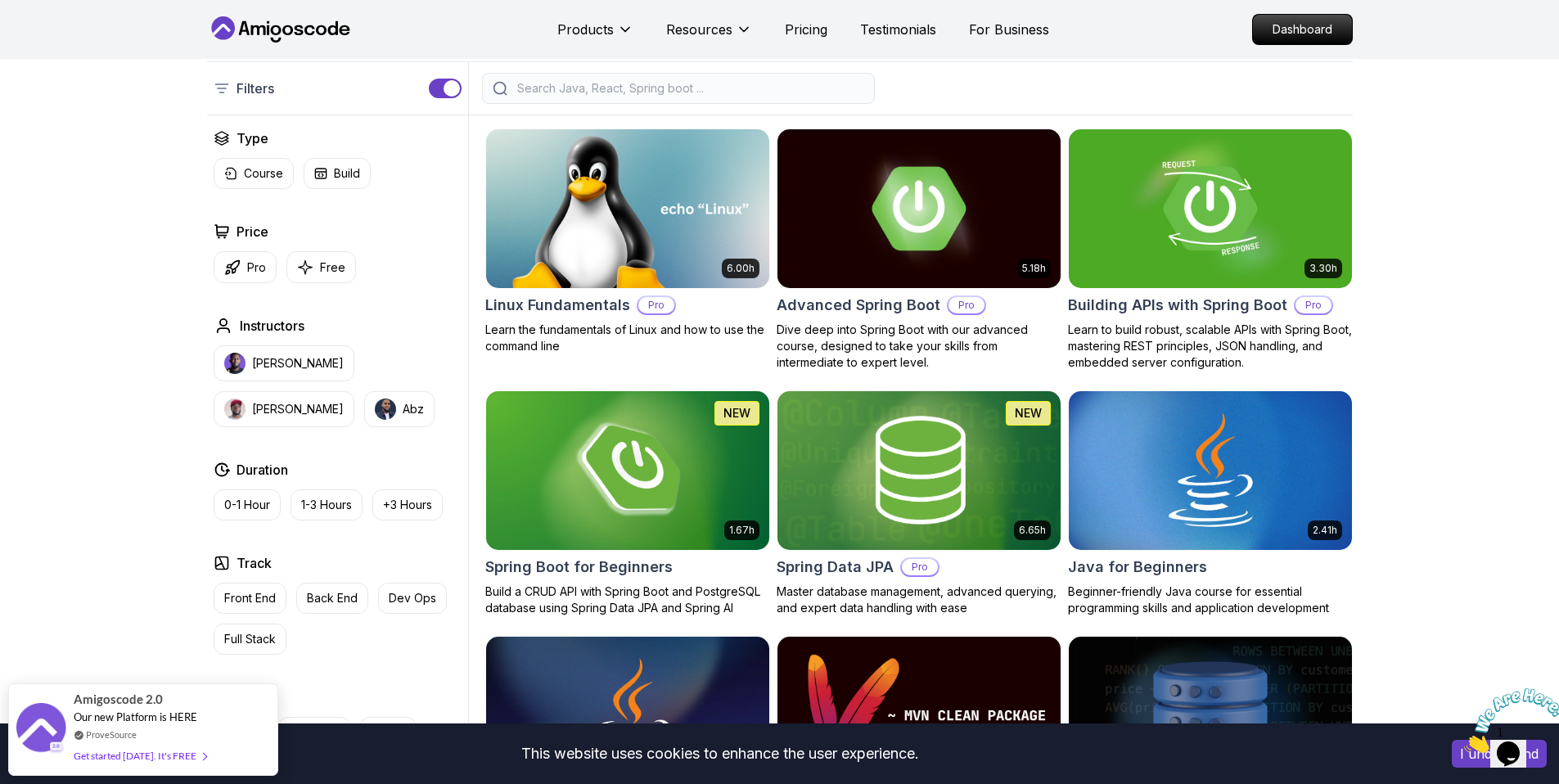
scroll to position [383, 0]
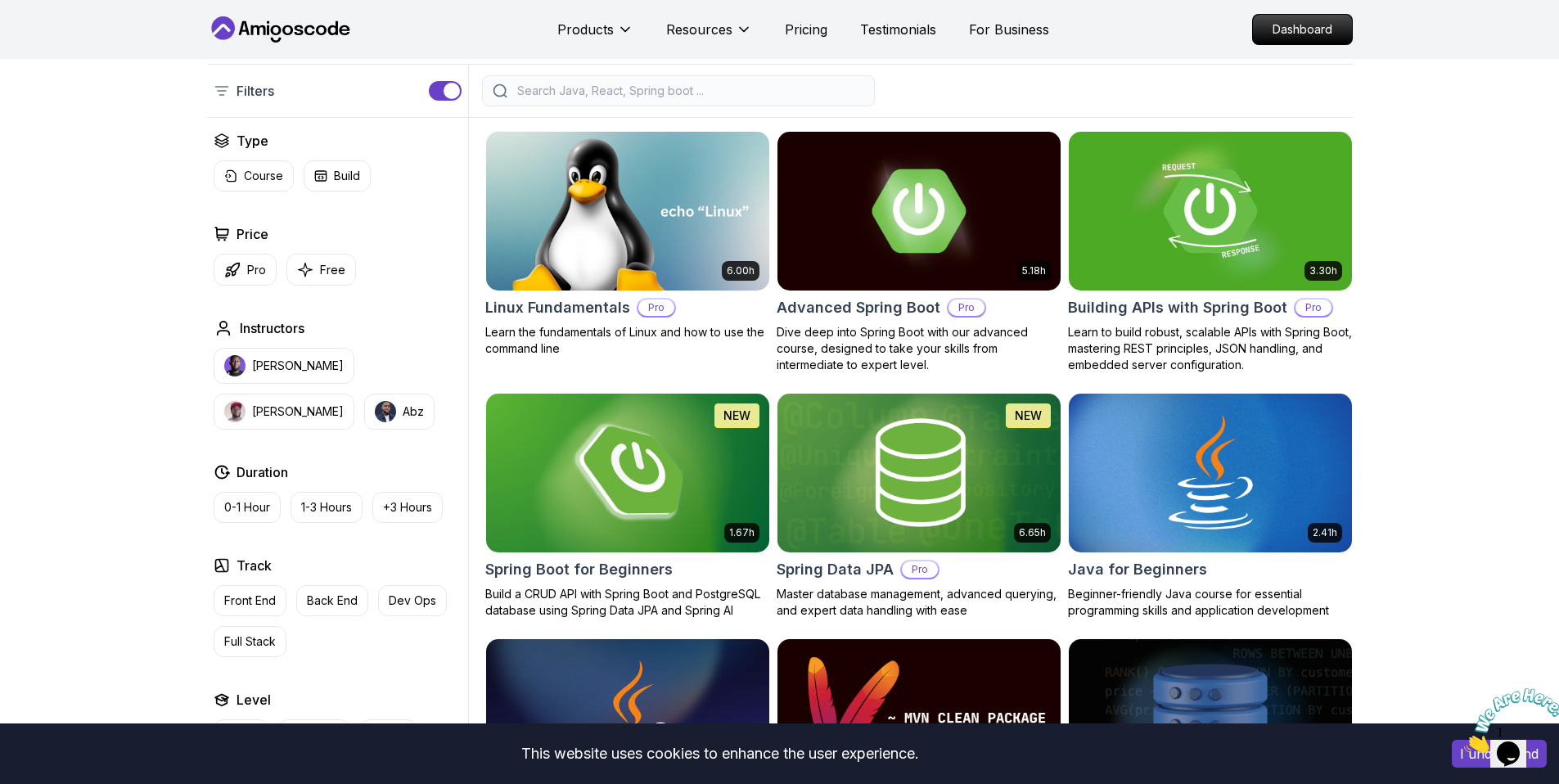
click at [700, 460] on img at bounding box center [627, 472] width 298 height 166
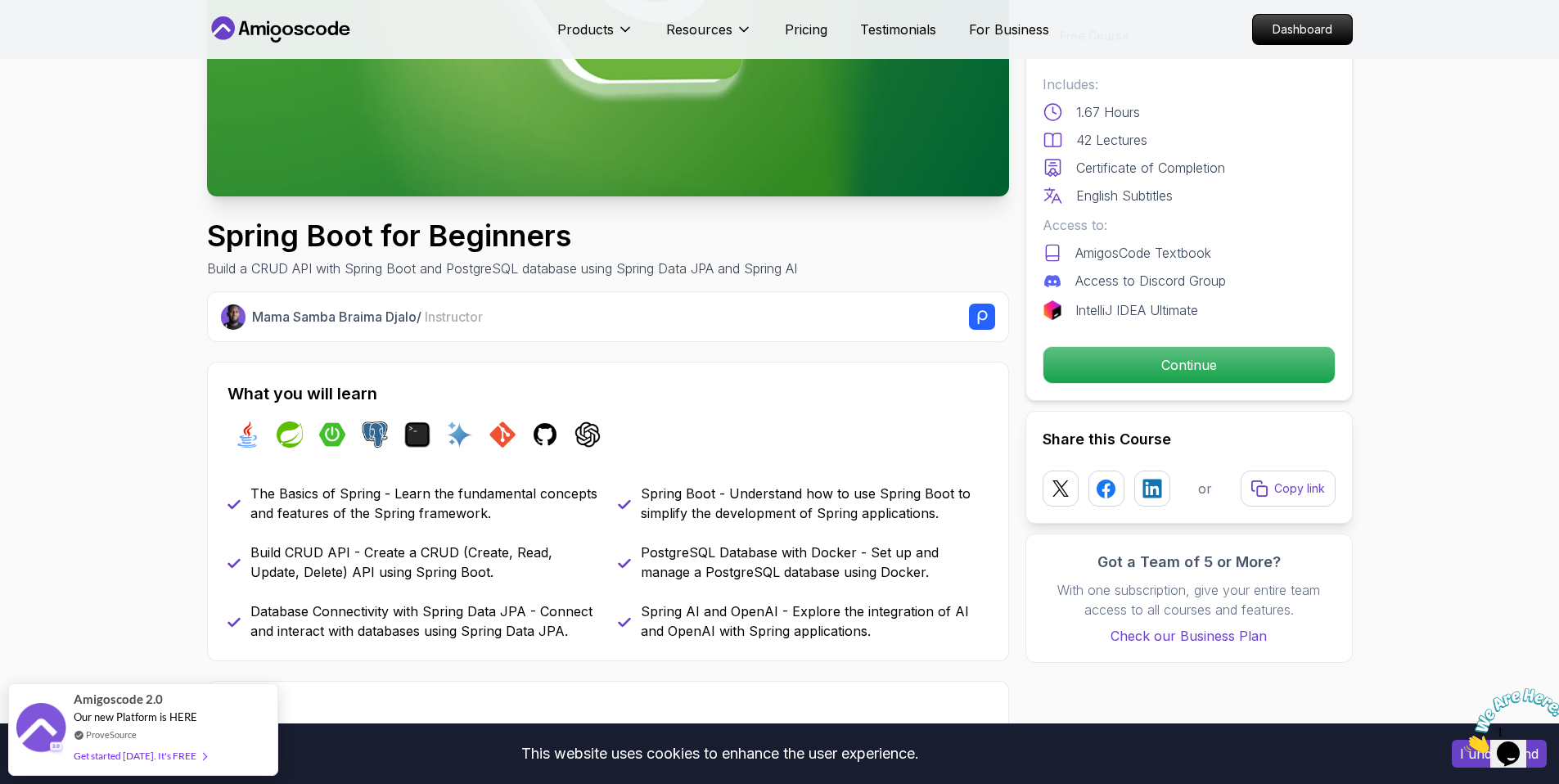
scroll to position [358, 0]
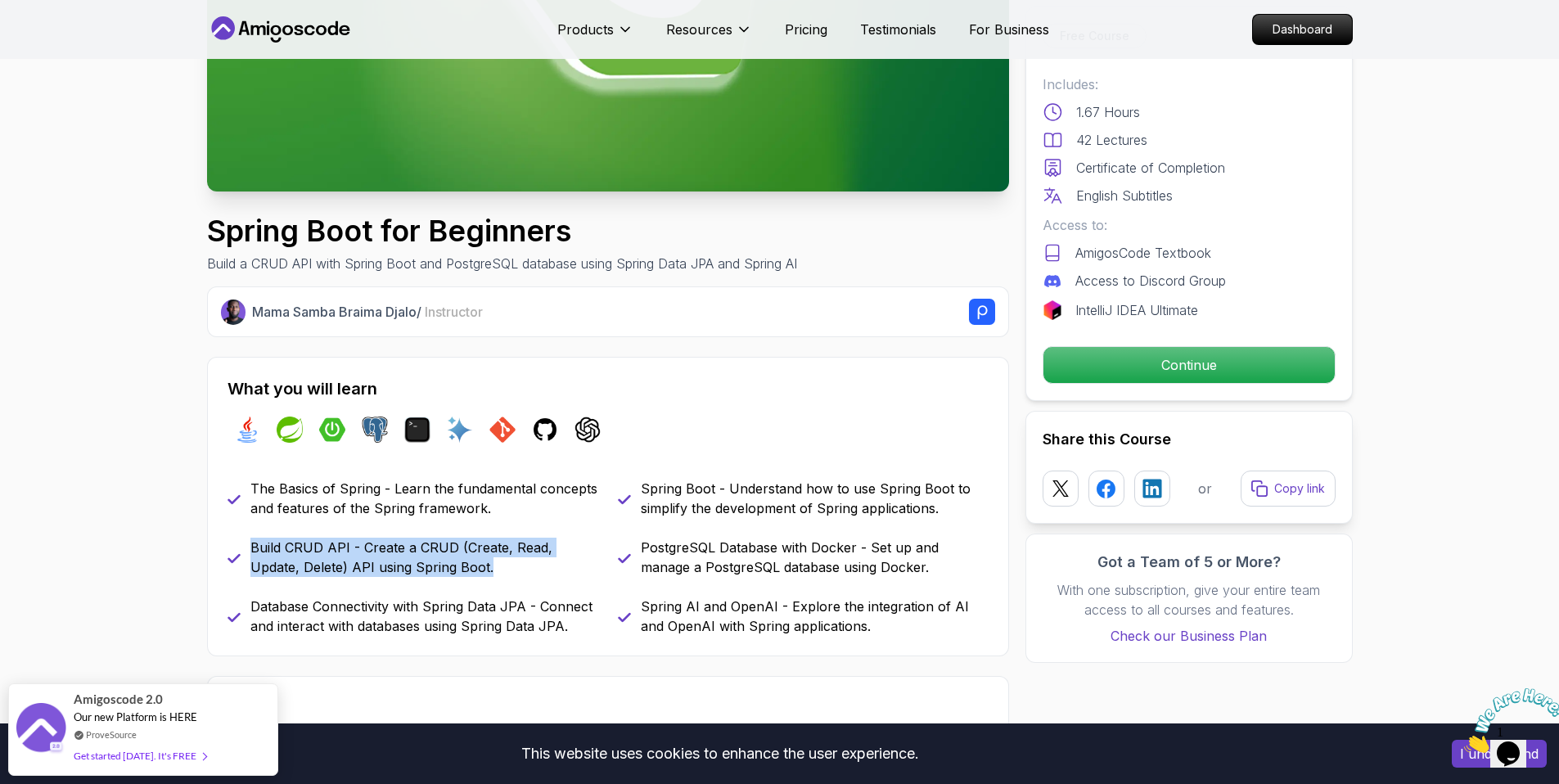
drag, startPoint x: 251, startPoint y: 544, endPoint x: 446, endPoint y: 567, distance: 196.4
click at [446, 567] on p "Build CRUD API - Create a CRUD (Create, Read, Update, Delete) API using Spring …" at bounding box center [424, 557] width 348 height 39
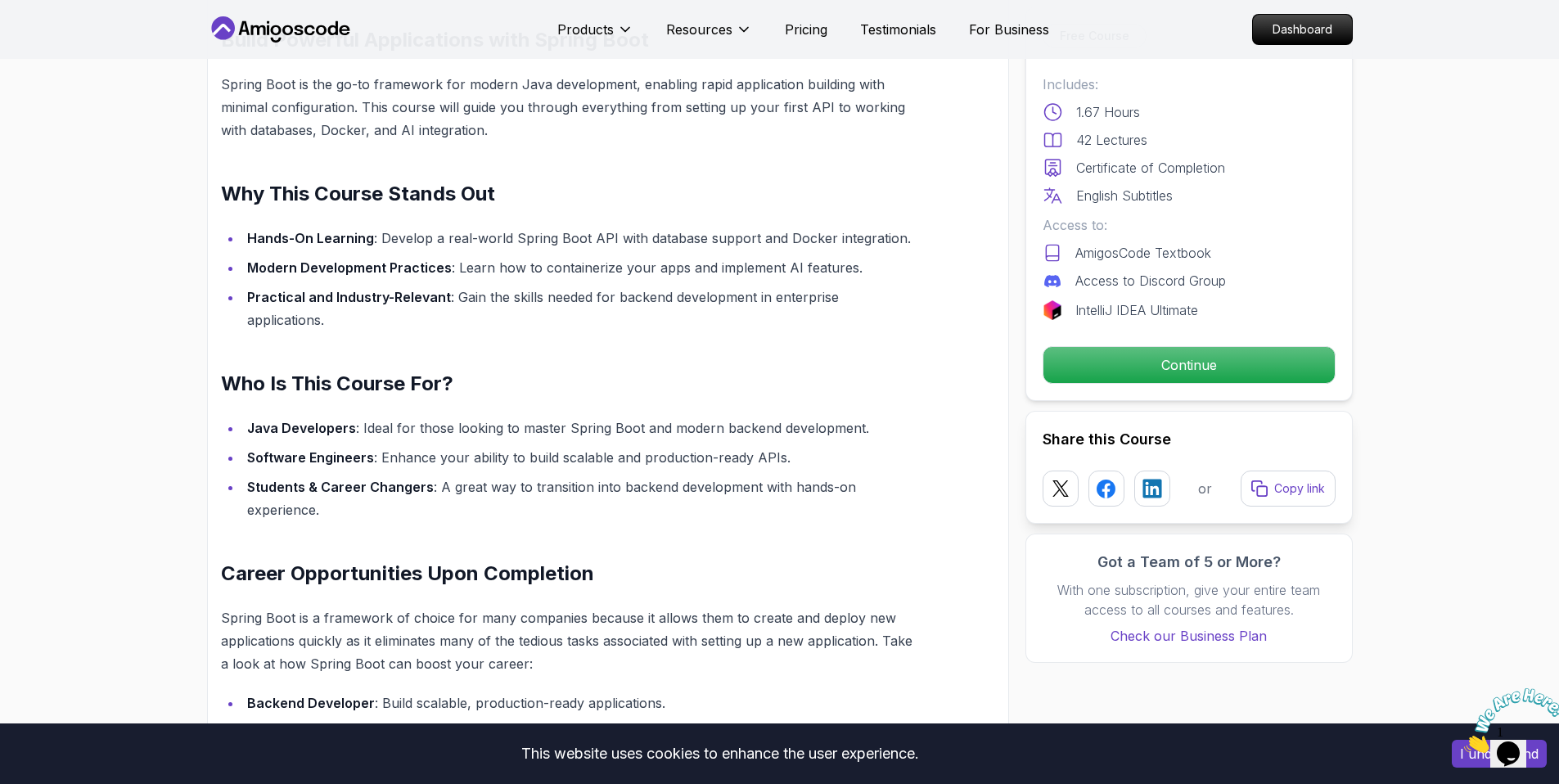
scroll to position [1073, 0]
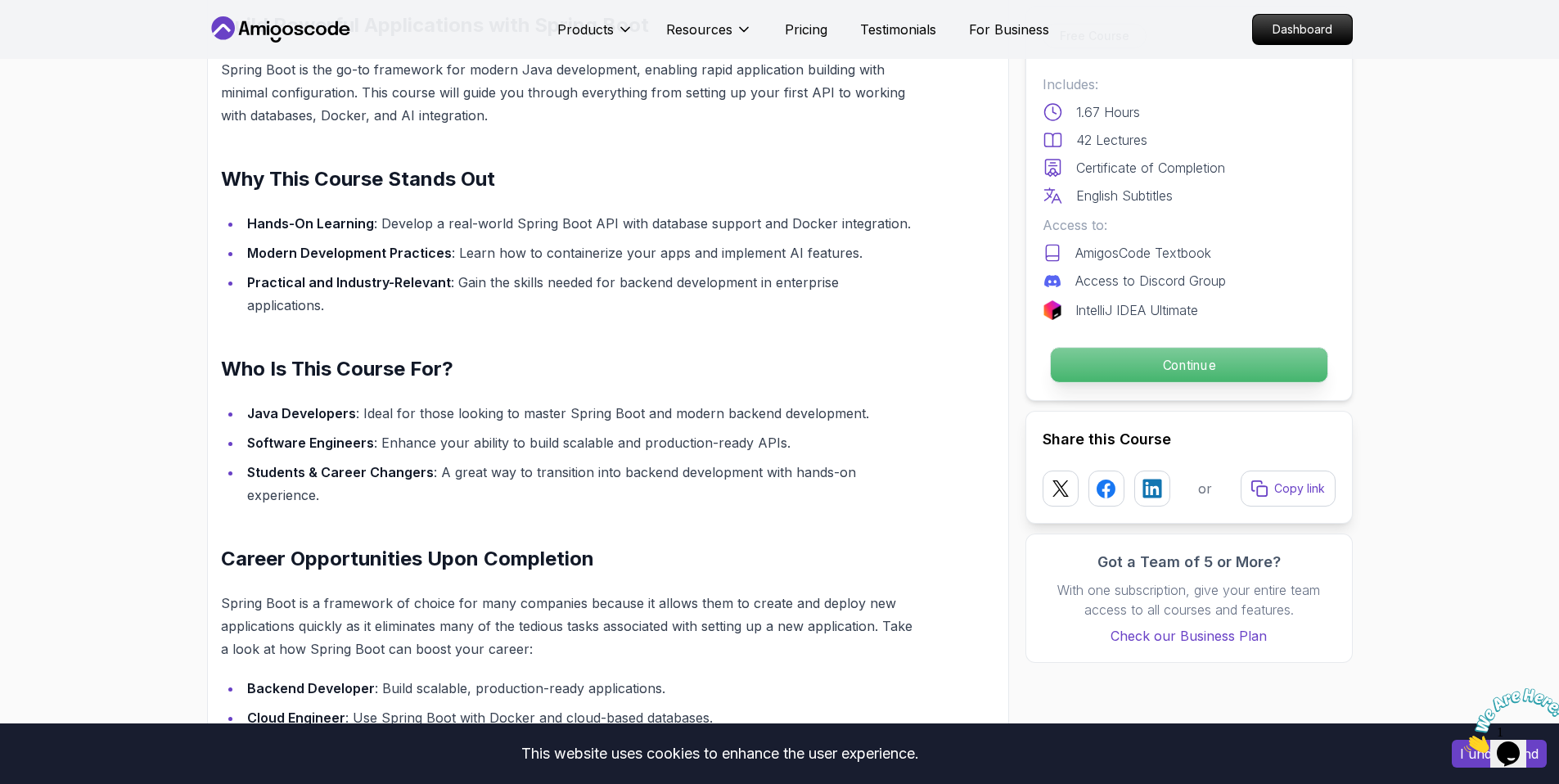
click at [1179, 361] on p "Continue" at bounding box center [1189, 365] width 277 height 34
click at [1153, 372] on p "Continue" at bounding box center [1189, 365] width 277 height 34
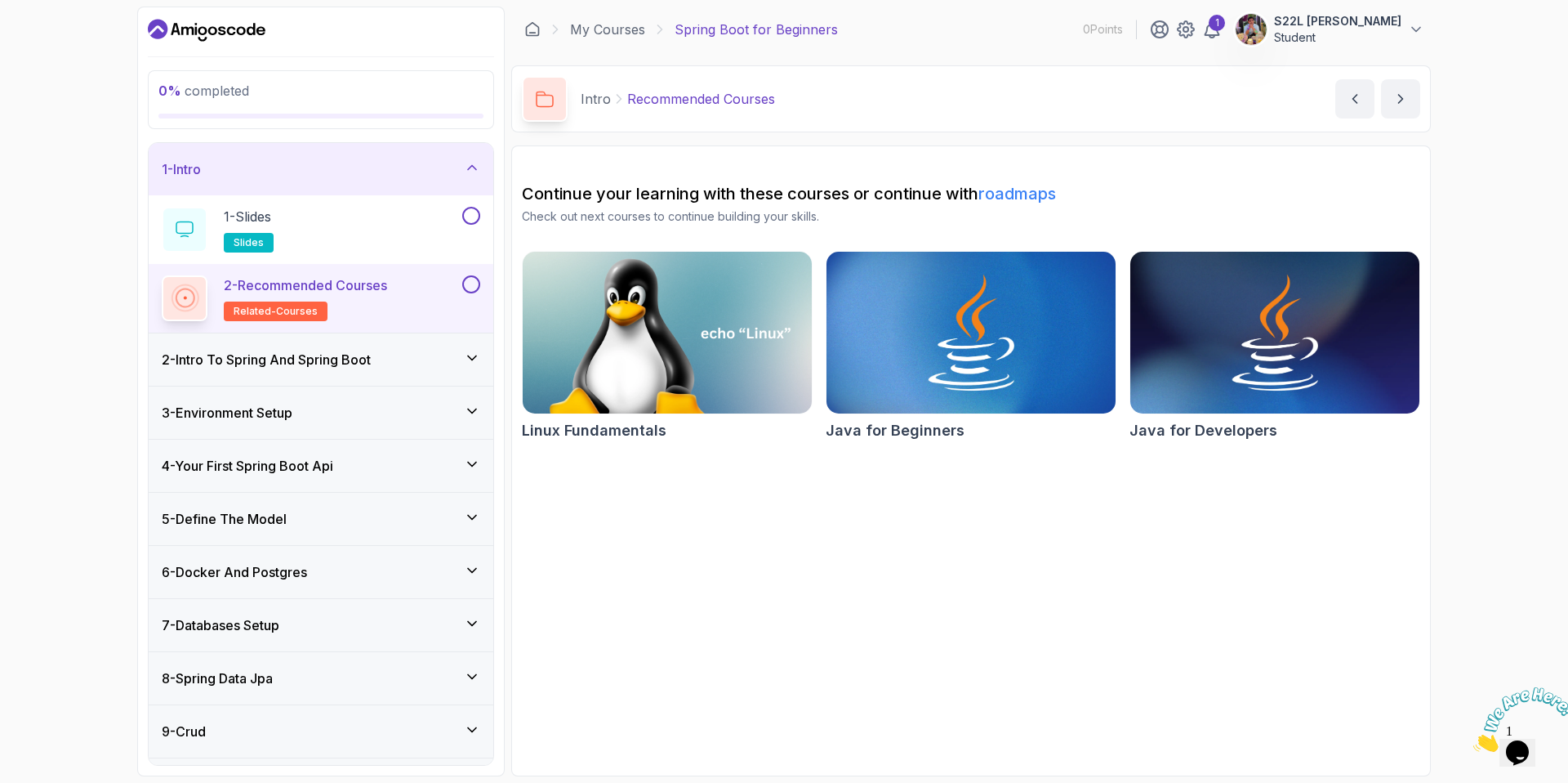
click at [348, 372] on div "2 - Intro To Spring And Spring Boot" at bounding box center [321, 359] width 345 height 53
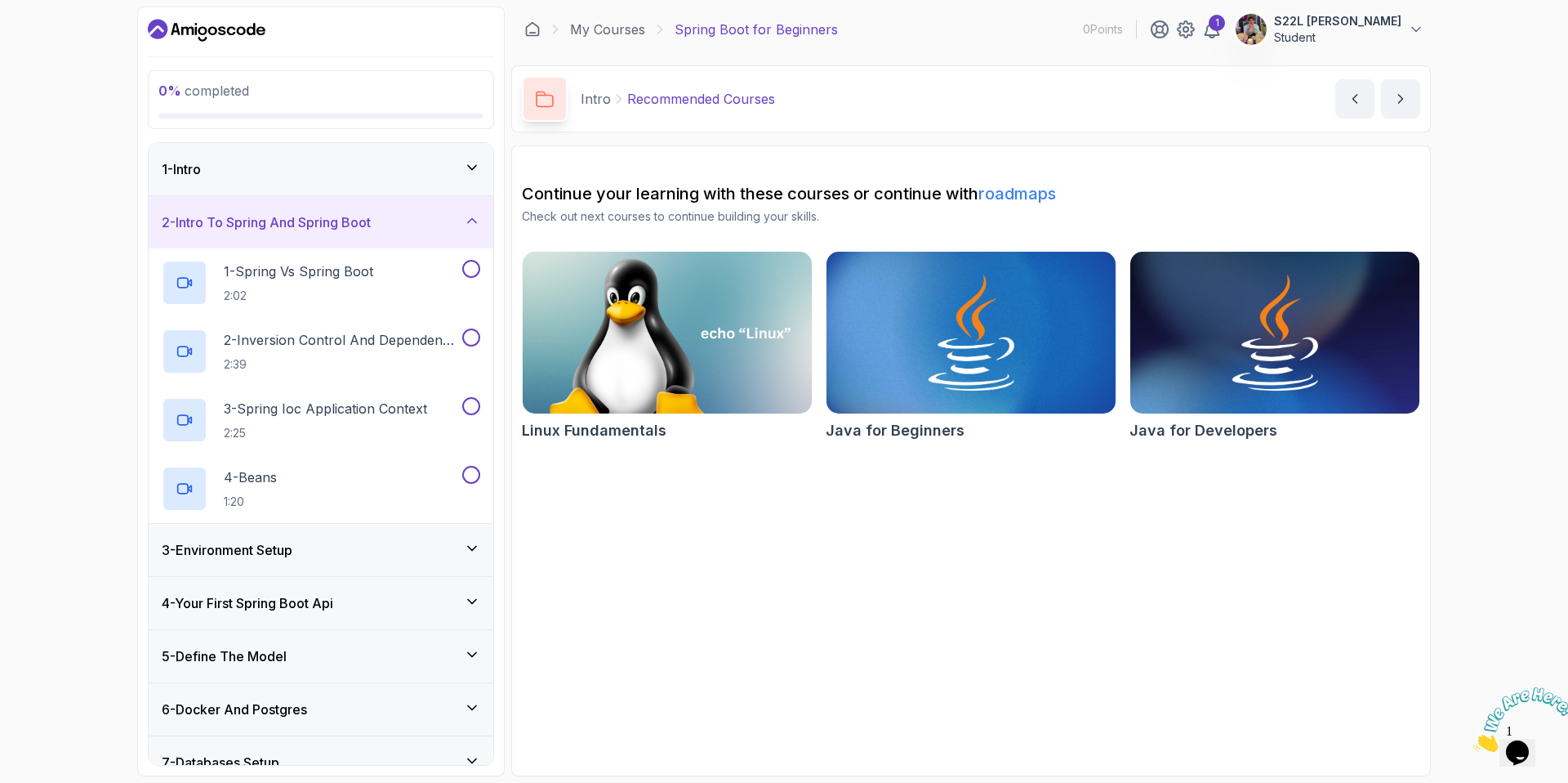
click at [473, 168] on icon at bounding box center [472, 167] width 8 height 4
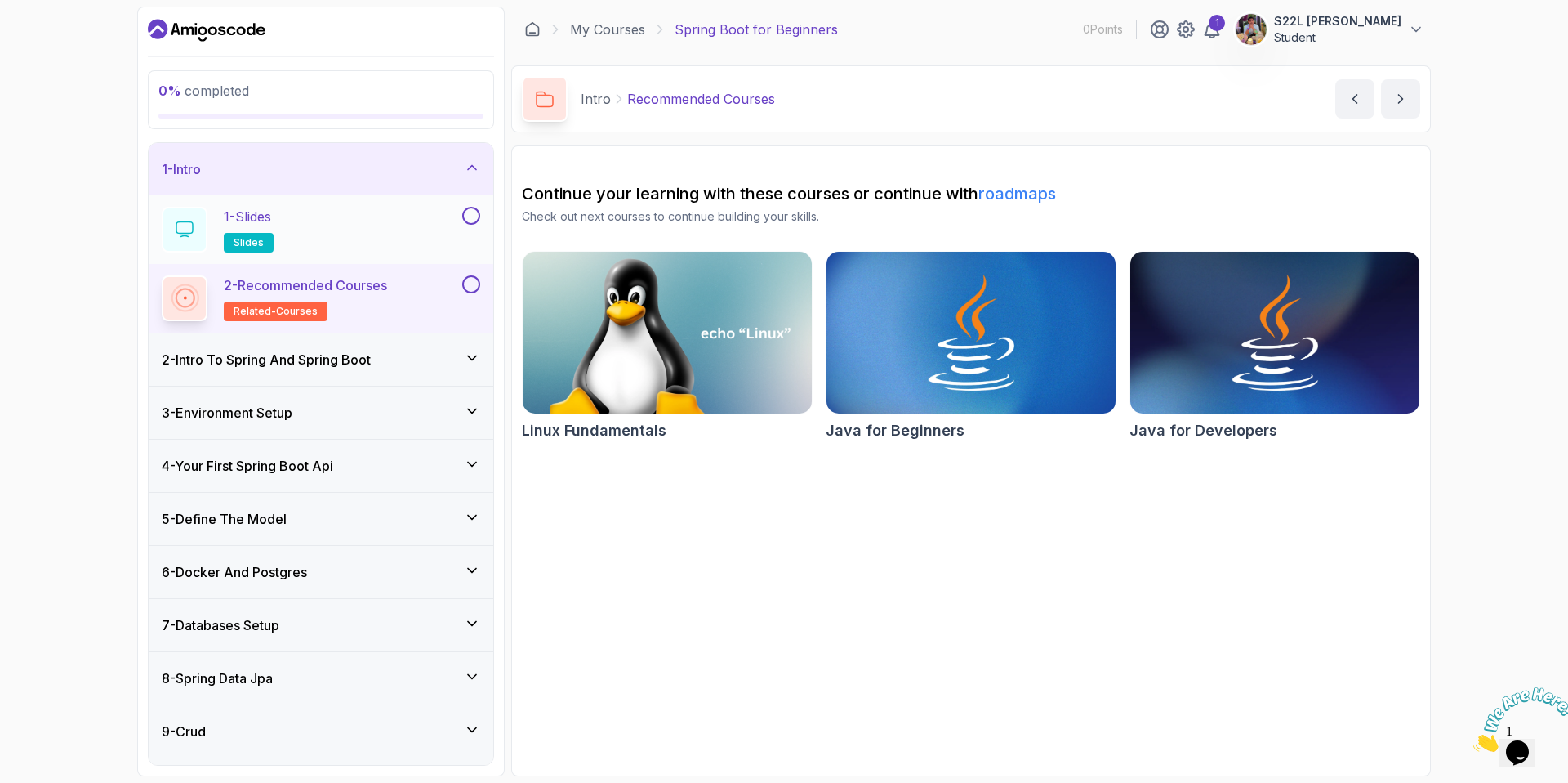
click at [469, 216] on button at bounding box center [471, 215] width 18 height 18
click at [409, 226] on div "1 - Slides slides" at bounding box center [310, 229] width 297 height 46
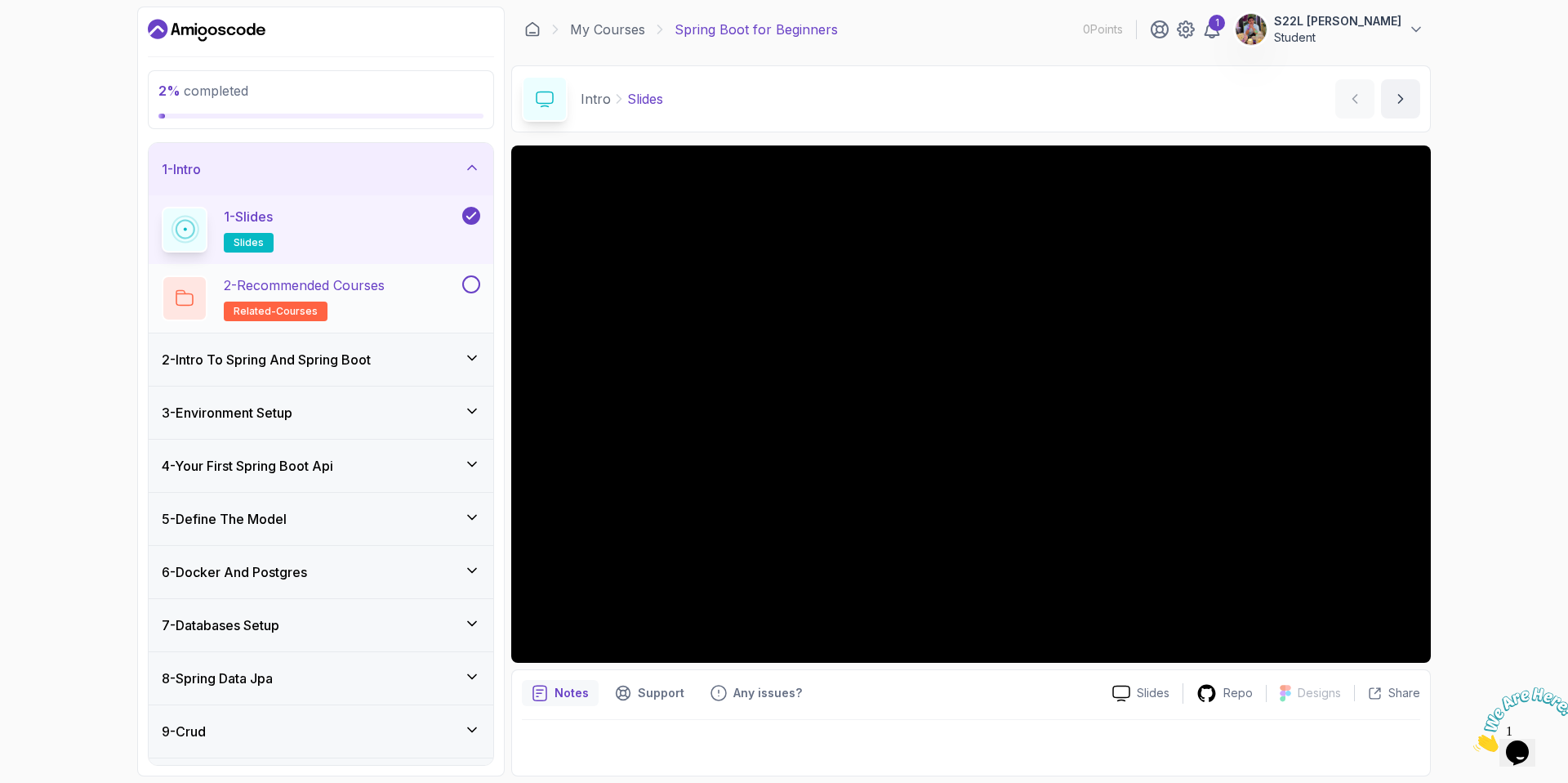
click at [470, 287] on button at bounding box center [471, 284] width 18 height 18
click at [466, 366] on div "2 - Intro To Spring And Spring Boot" at bounding box center [320, 359] width 318 height 19
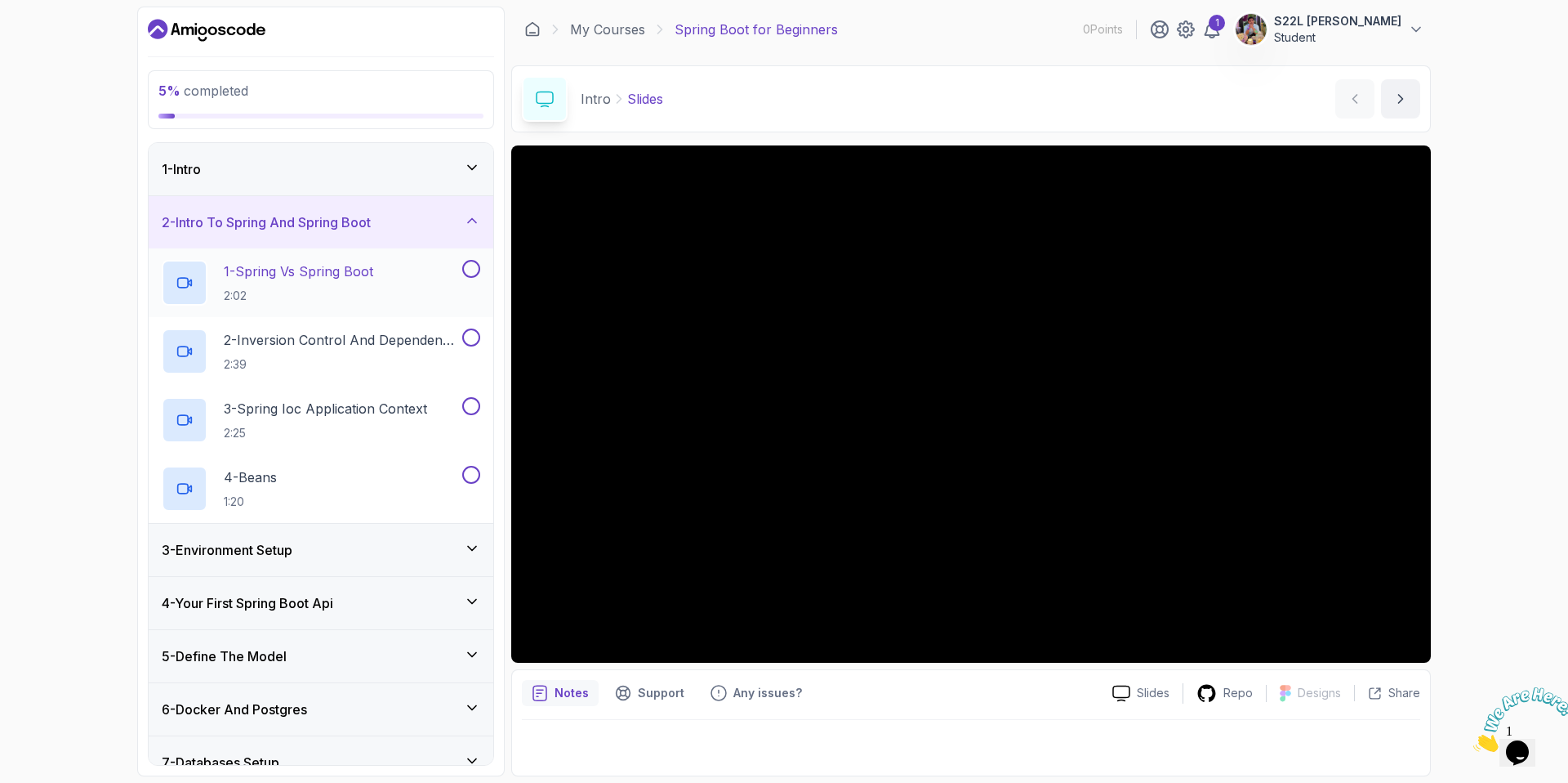
click at [358, 272] on p "1 - Spring Vs Spring Boot" at bounding box center [299, 271] width 150 height 19
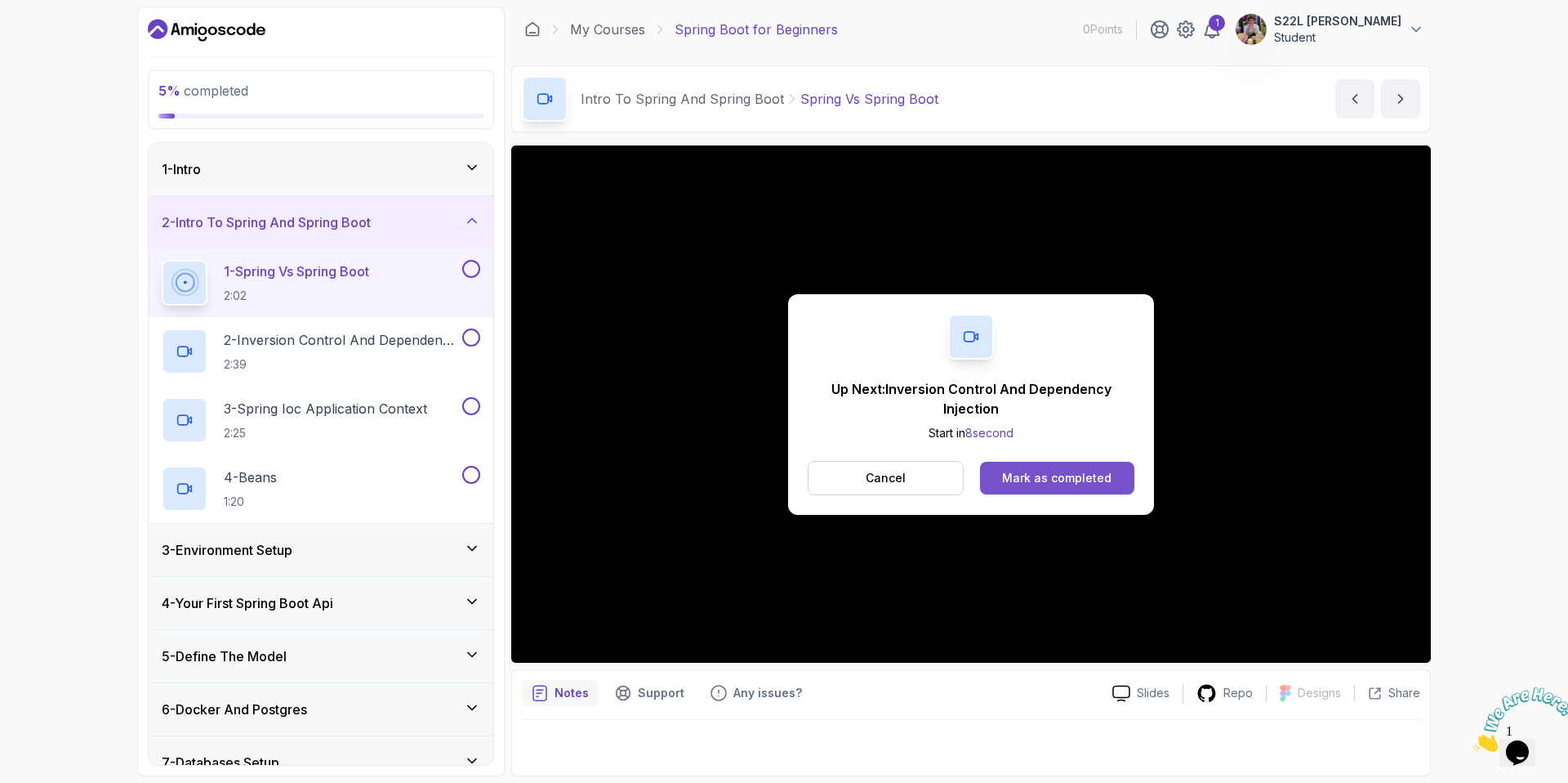
click at [1051, 469] on div "Mark as completed" at bounding box center [1057, 477] width 109 height 17
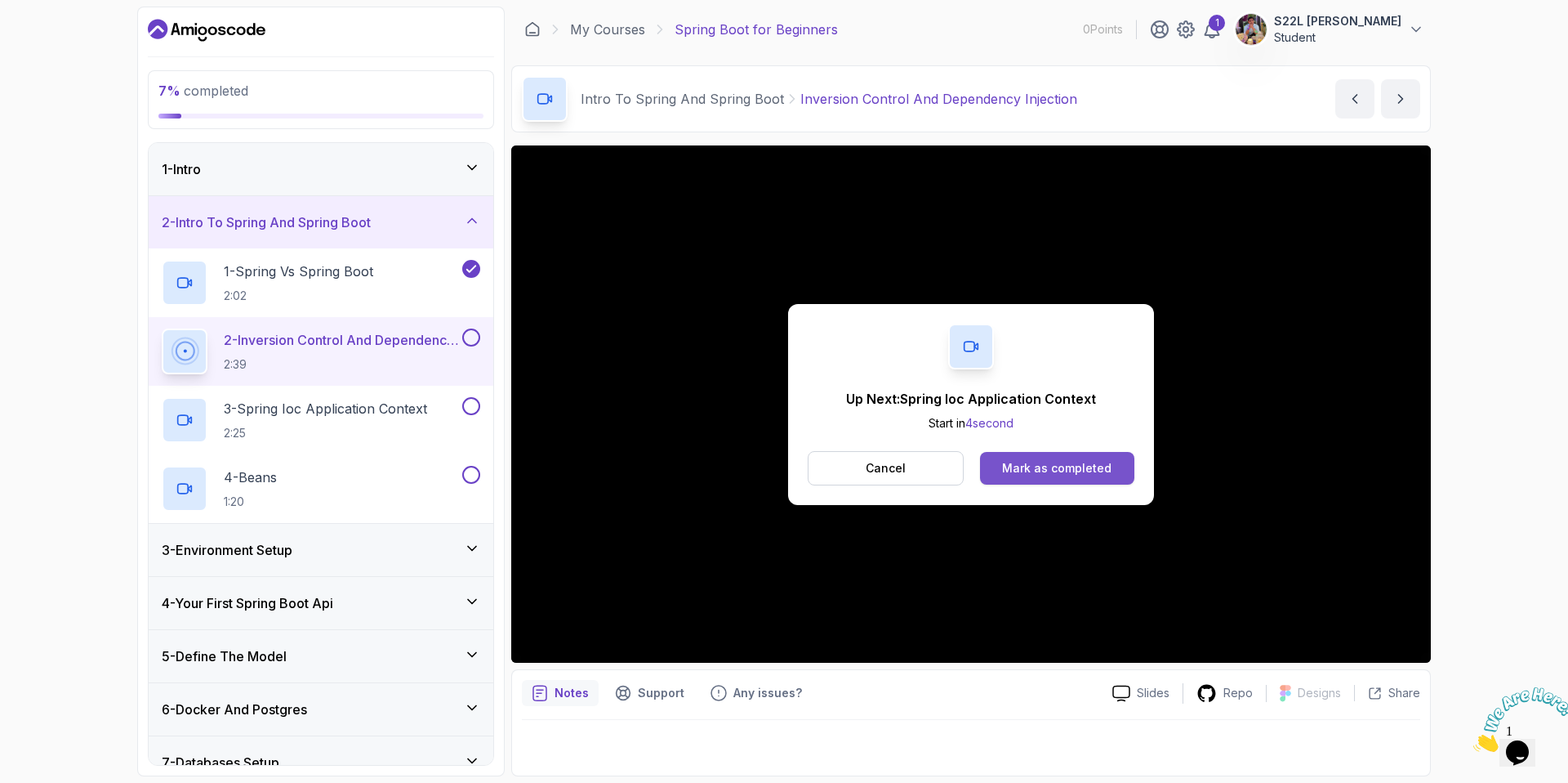
click at [1045, 471] on div "Mark as completed" at bounding box center [1057, 467] width 109 height 17
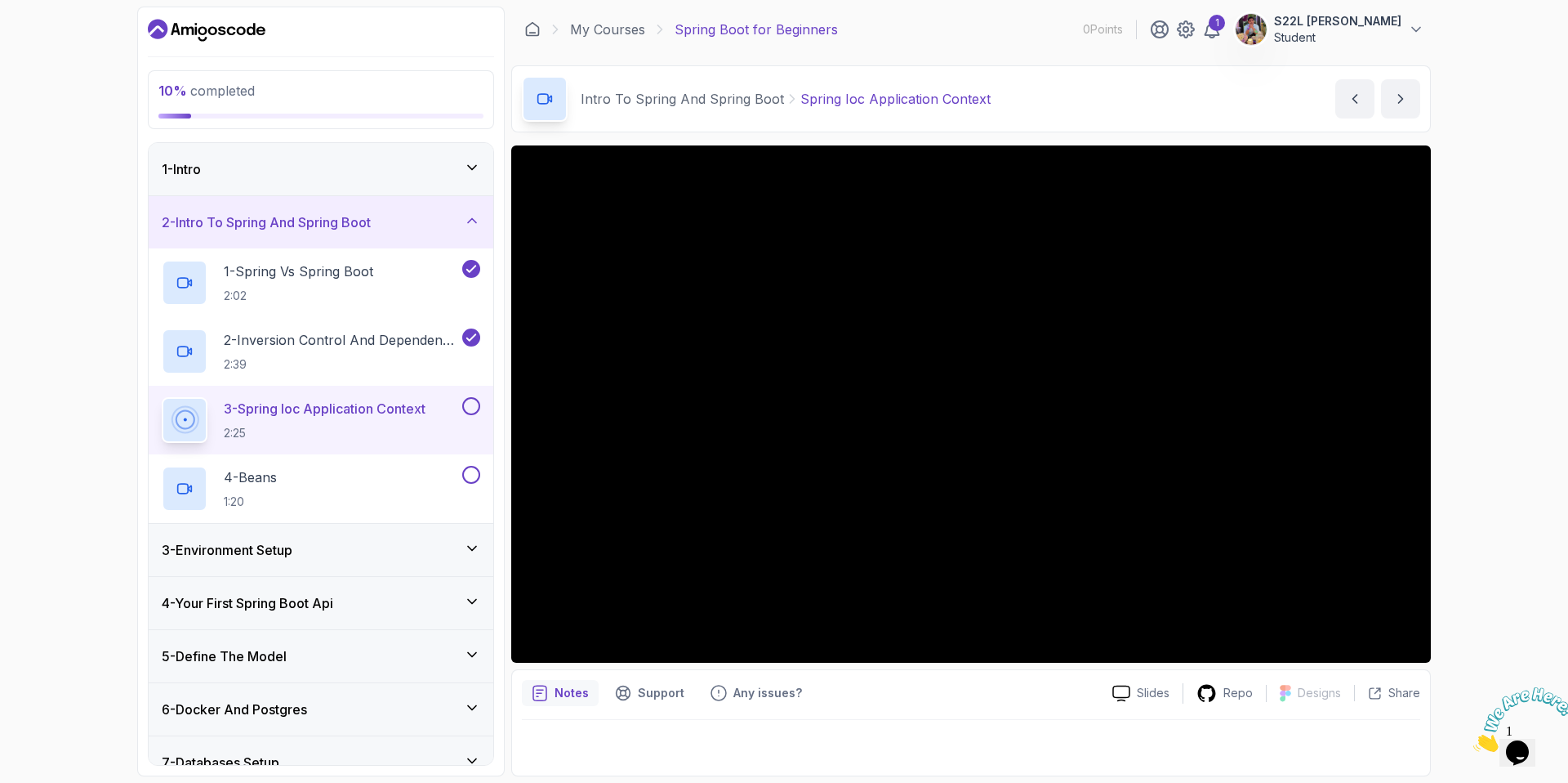
click at [462, 170] on div "1 - Intro" at bounding box center [320, 169] width 318 height 19
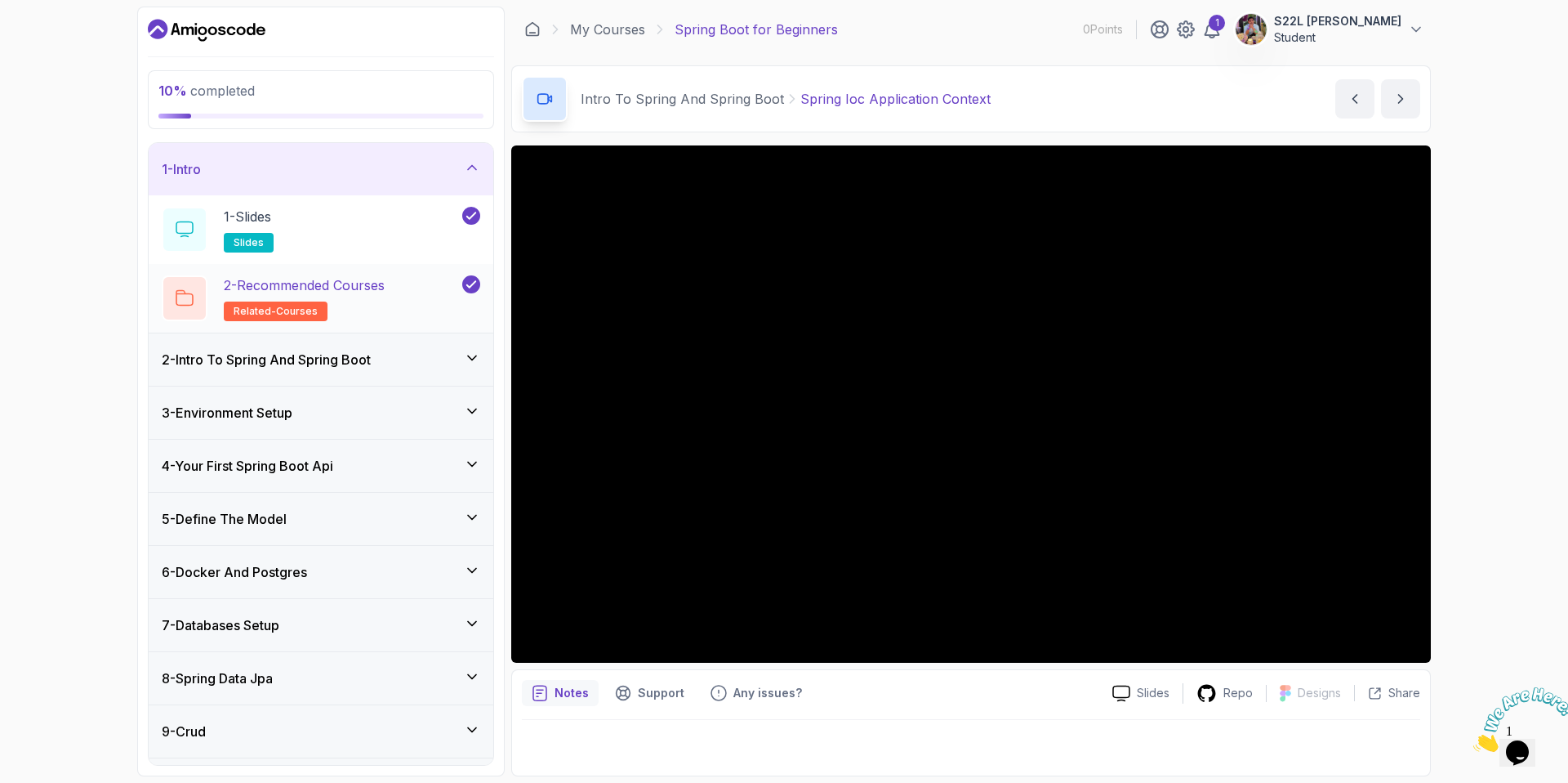
click at [409, 288] on div "2 - Recommended Courses related-courses" at bounding box center [310, 298] width 297 height 46
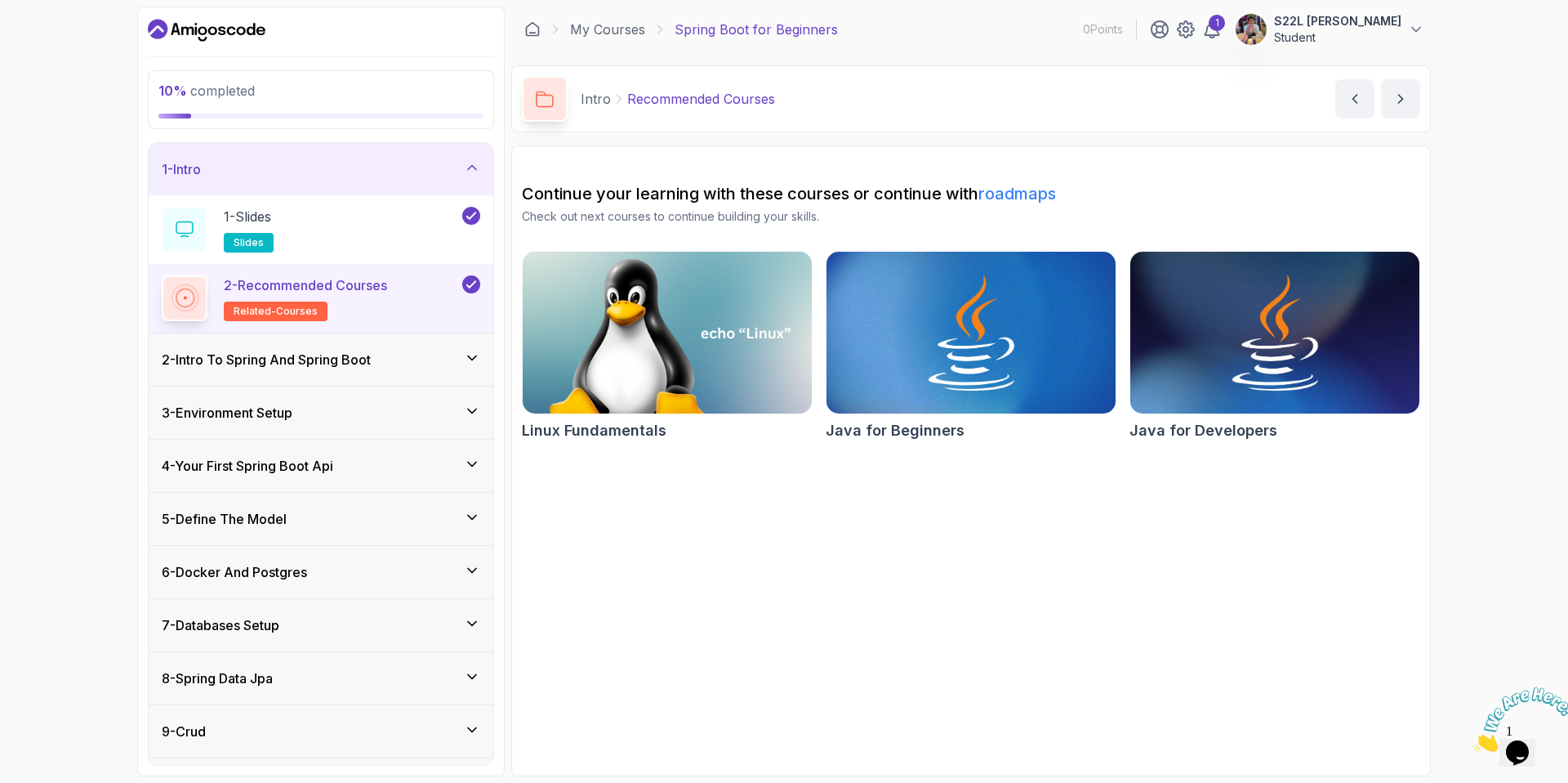
click at [371, 354] on h3 "2 - Intro To Spring And Spring Boot" at bounding box center [266, 359] width 209 height 19
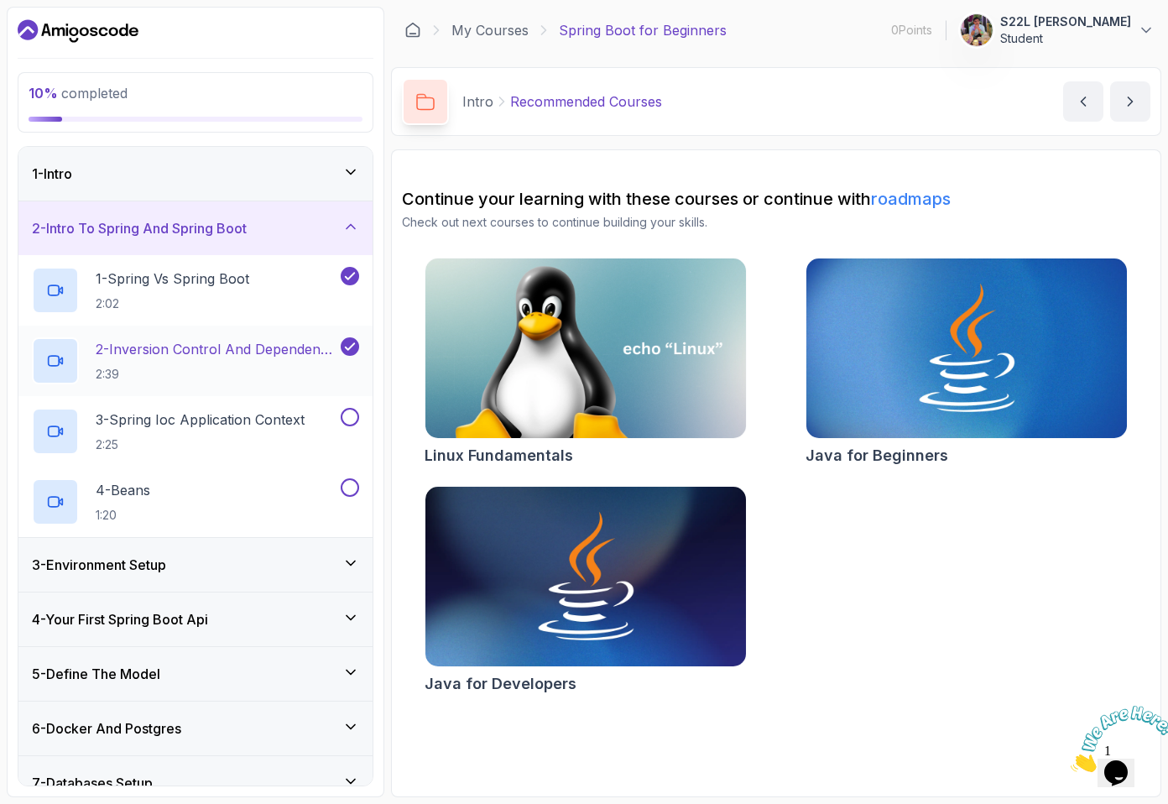
click at [170, 372] on p "2:39" at bounding box center [217, 374] width 242 height 17
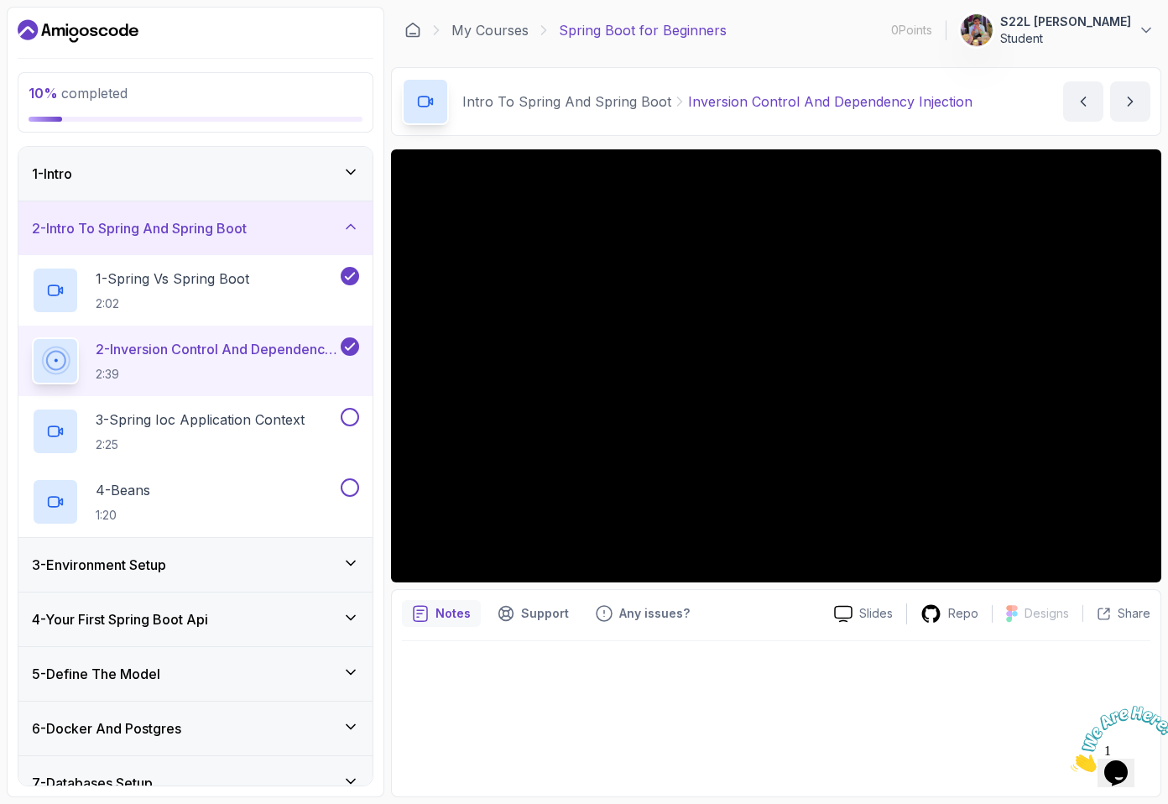
click at [345, 177] on icon at bounding box center [350, 172] width 17 height 17
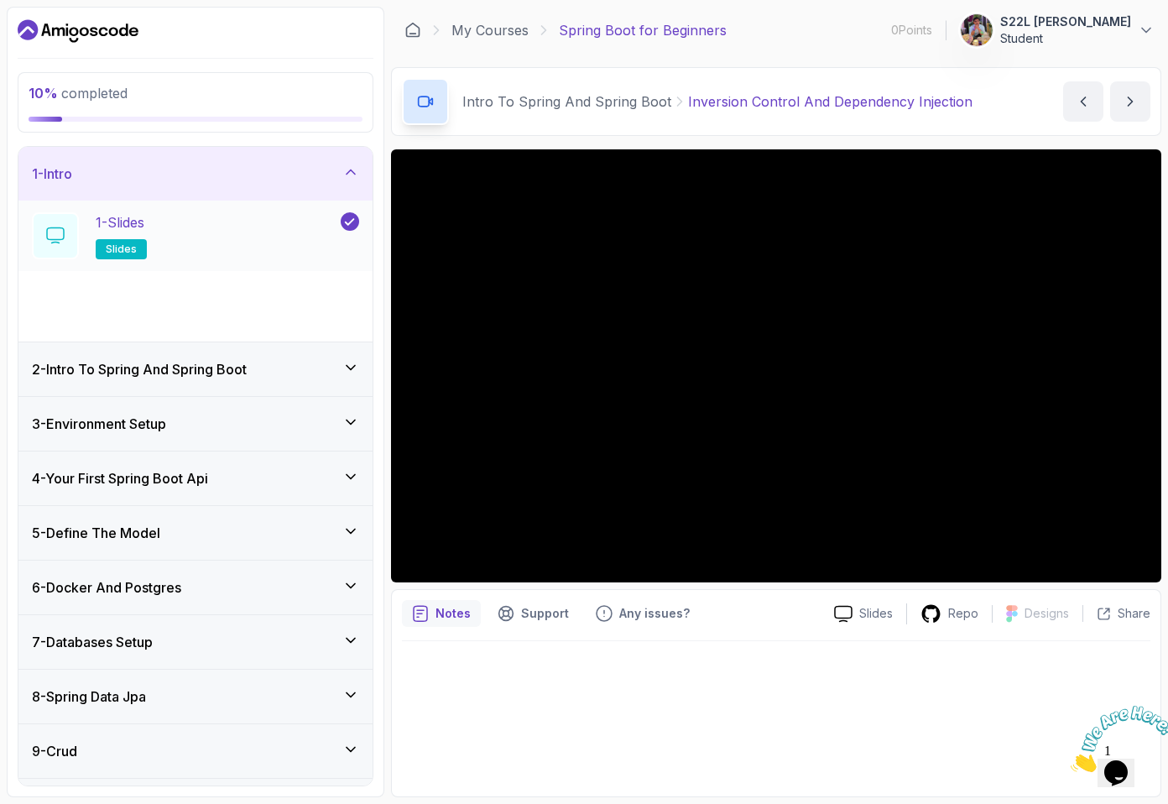
click at [277, 227] on div "1 - Slides slides" at bounding box center [184, 235] width 305 height 47
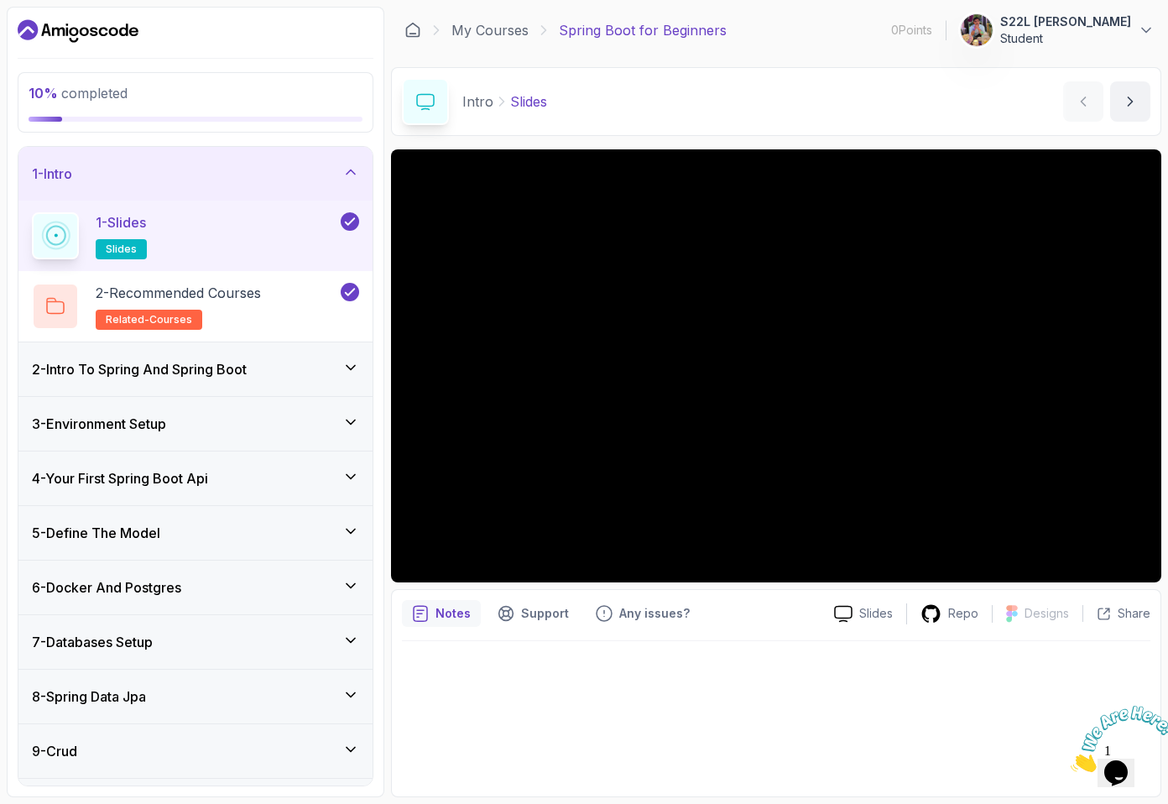
click at [277, 227] on div "1 - Slides slides" at bounding box center [184, 235] width 305 height 47
click at [176, 372] on h3 "2 - Intro To Spring And Spring Boot" at bounding box center [139, 369] width 215 height 20
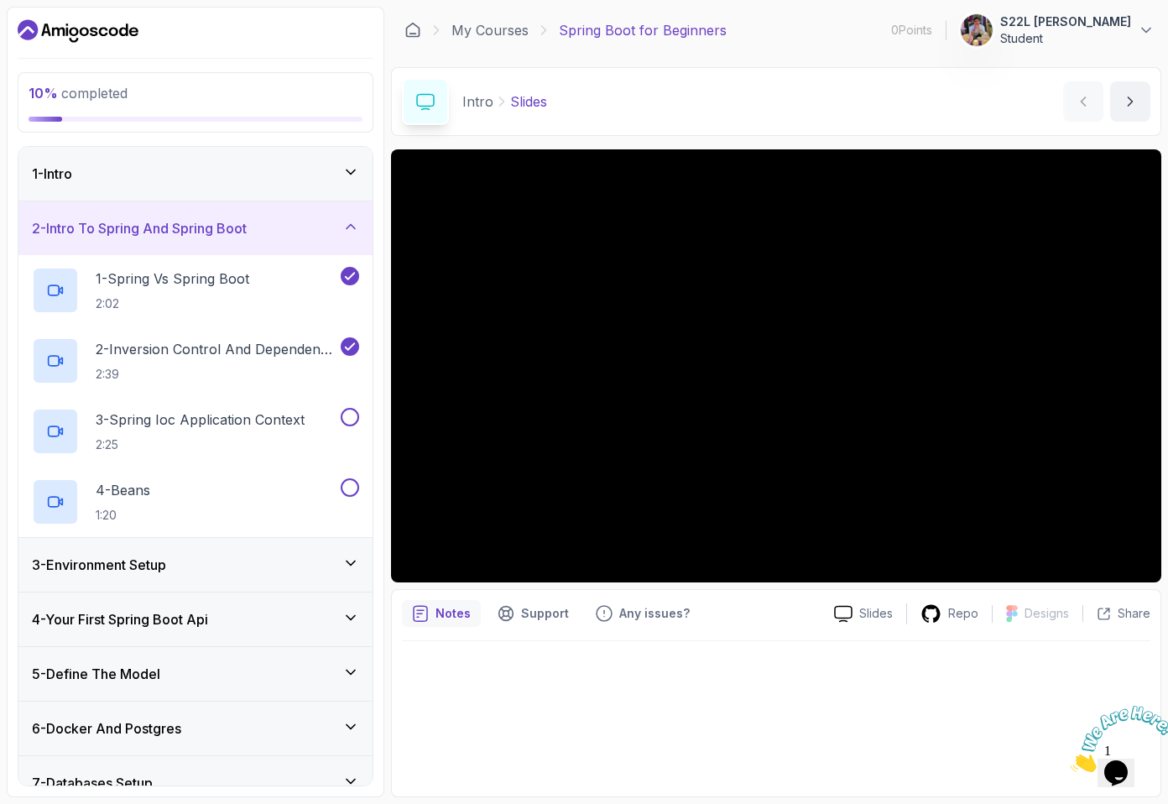
click at [349, 213] on div "2 - Intro To Spring And Spring Boot" at bounding box center [195, 228] width 354 height 54
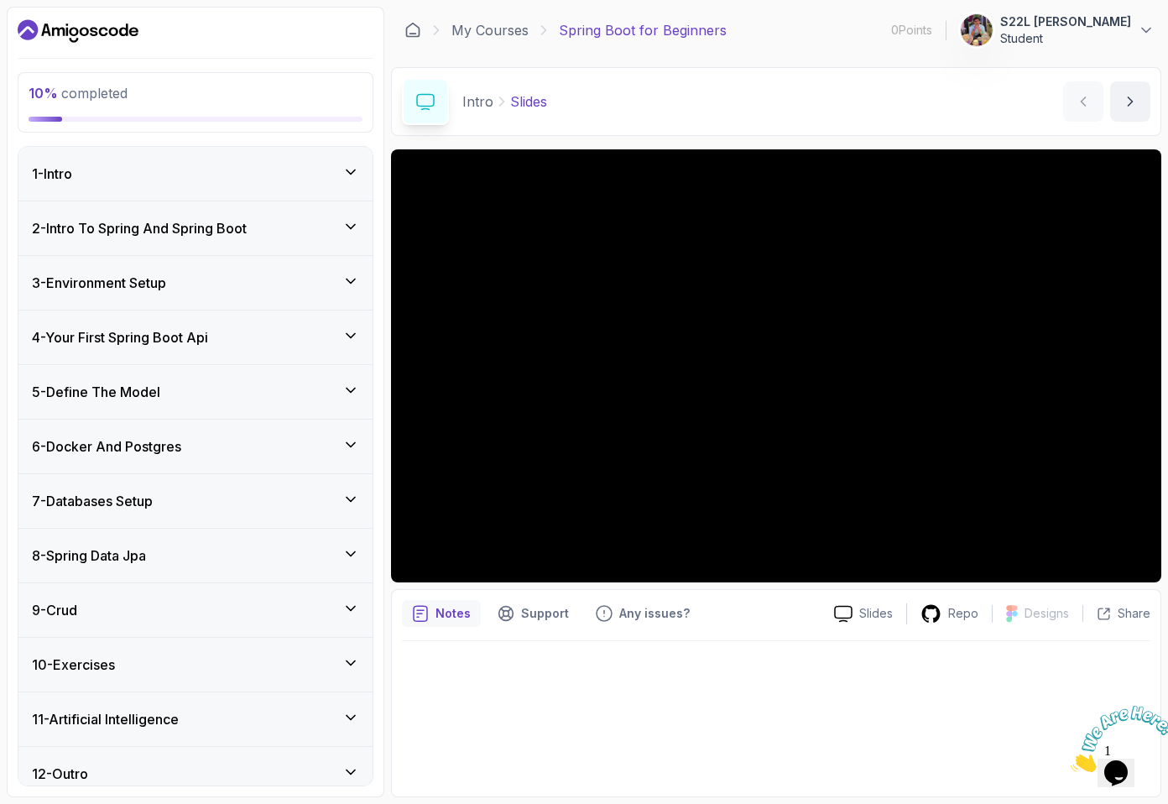
click at [348, 213] on div "2 - Intro To Spring And Spring Boot" at bounding box center [195, 228] width 354 height 54
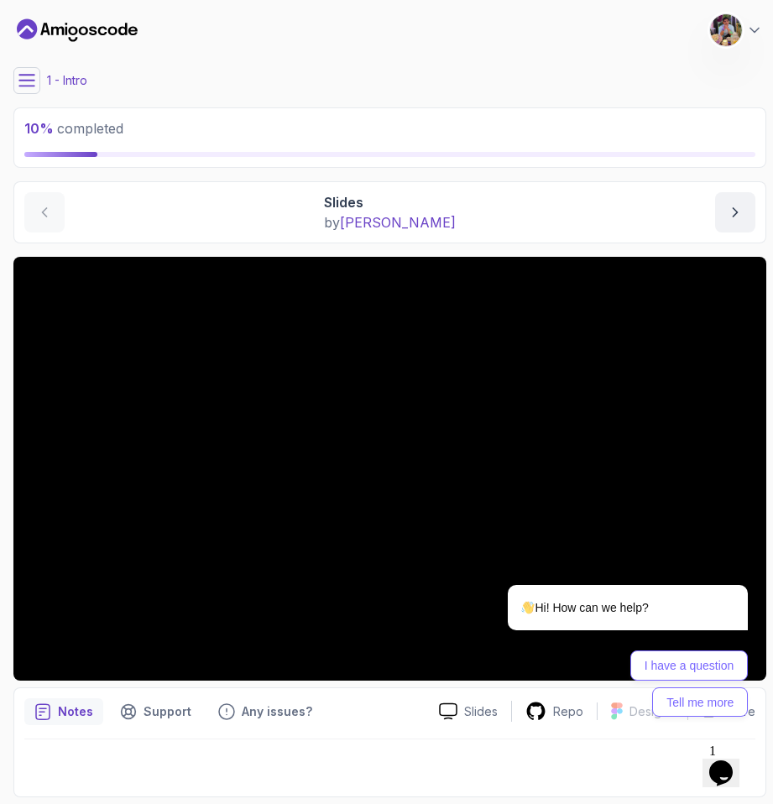
click at [23, 79] on icon at bounding box center [26, 80] width 17 height 17
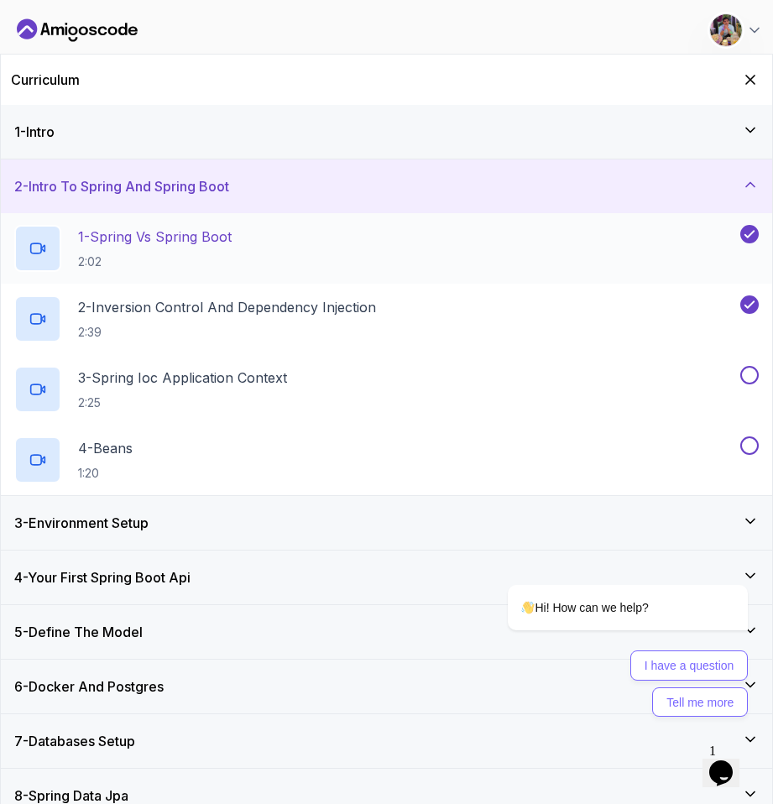
click at [138, 252] on h2 "1 - Spring Vs Spring Boot 2:02" at bounding box center [155, 249] width 154 height 44
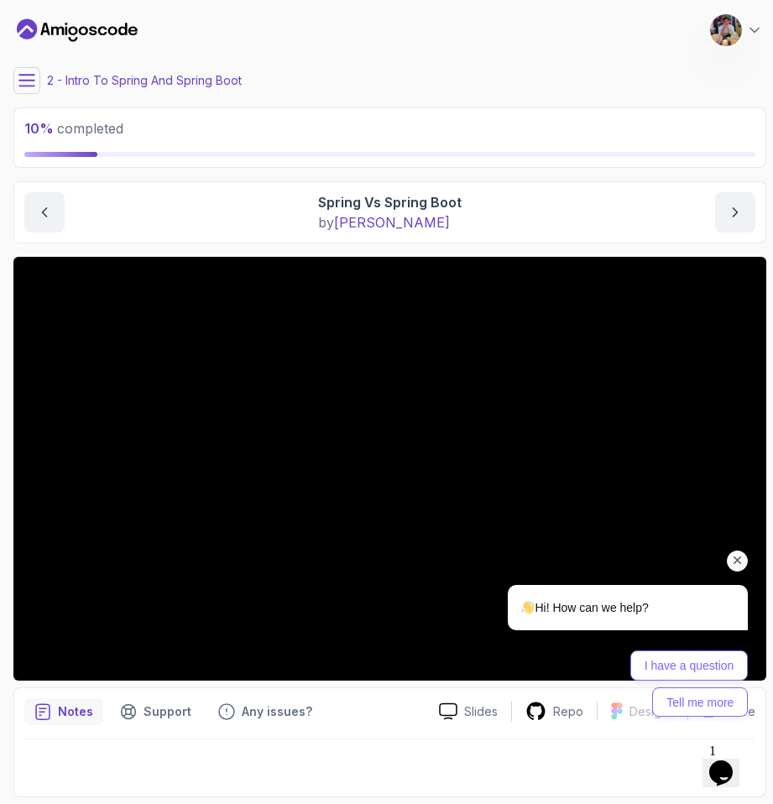
click at [455, 712] on div "Hi! How can we help? I have a question Tell me more" at bounding box center [605, 577] width 302 height 295
click at [489, 712] on div "I have a question Tell me more" at bounding box center [606, 683] width 284 height 66
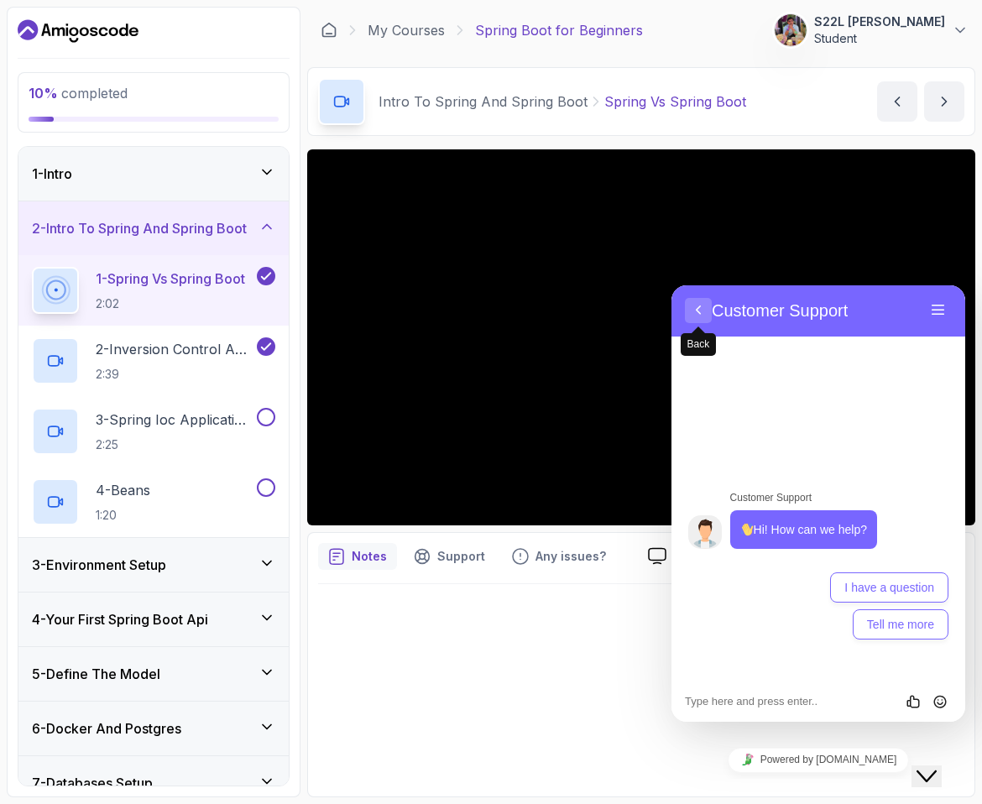
click at [701, 315] on button "Back" at bounding box center [698, 310] width 27 height 25
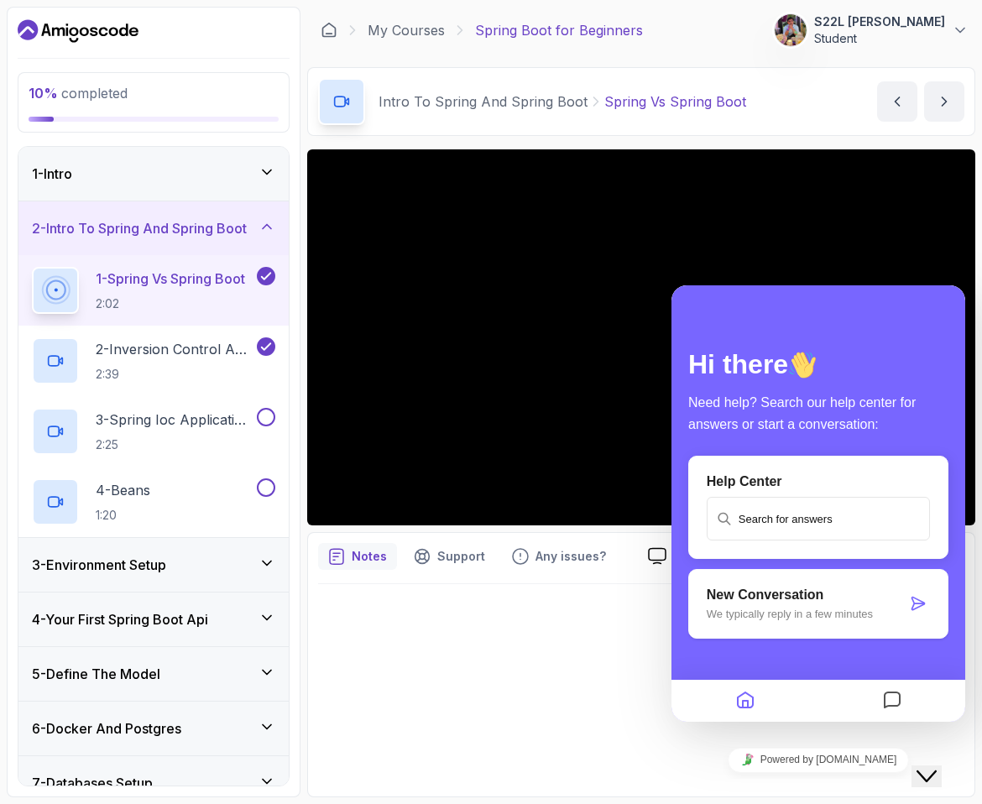
click at [566, 642] on div at bounding box center [641, 685] width 646 height 202
click at [936, 766] on div "Close Chat This icon closes the chat window." at bounding box center [926, 776] width 20 height 20
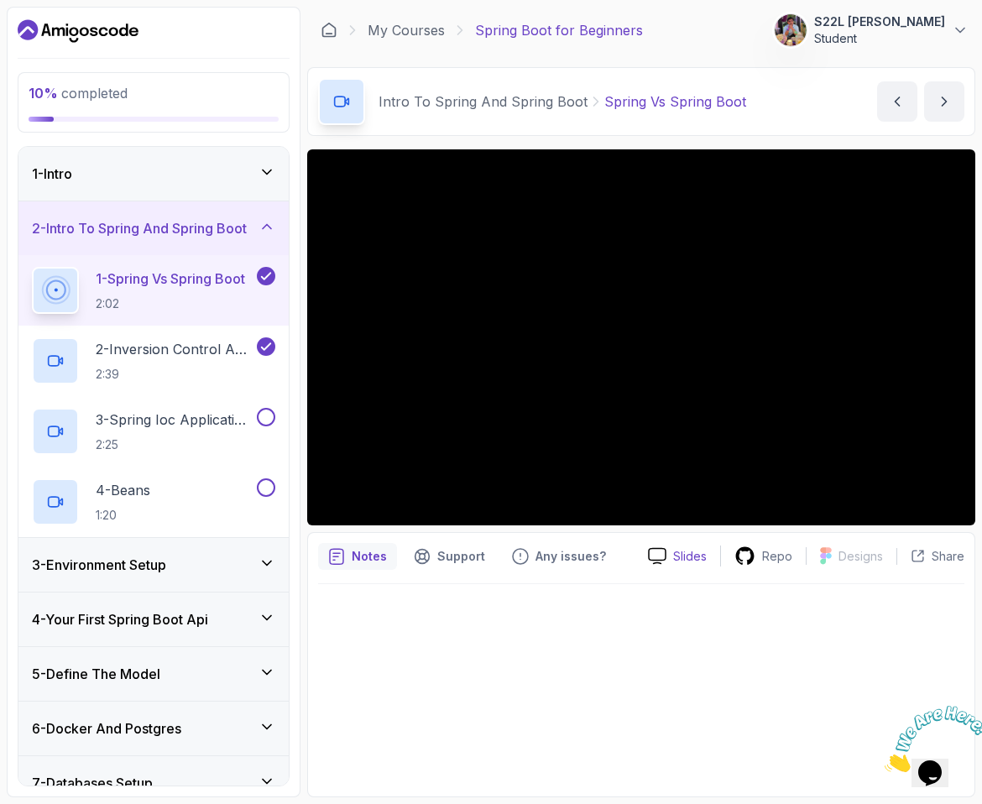
click at [659, 547] on icon at bounding box center [657, 556] width 18 height 18
